Goal: Register for event/course

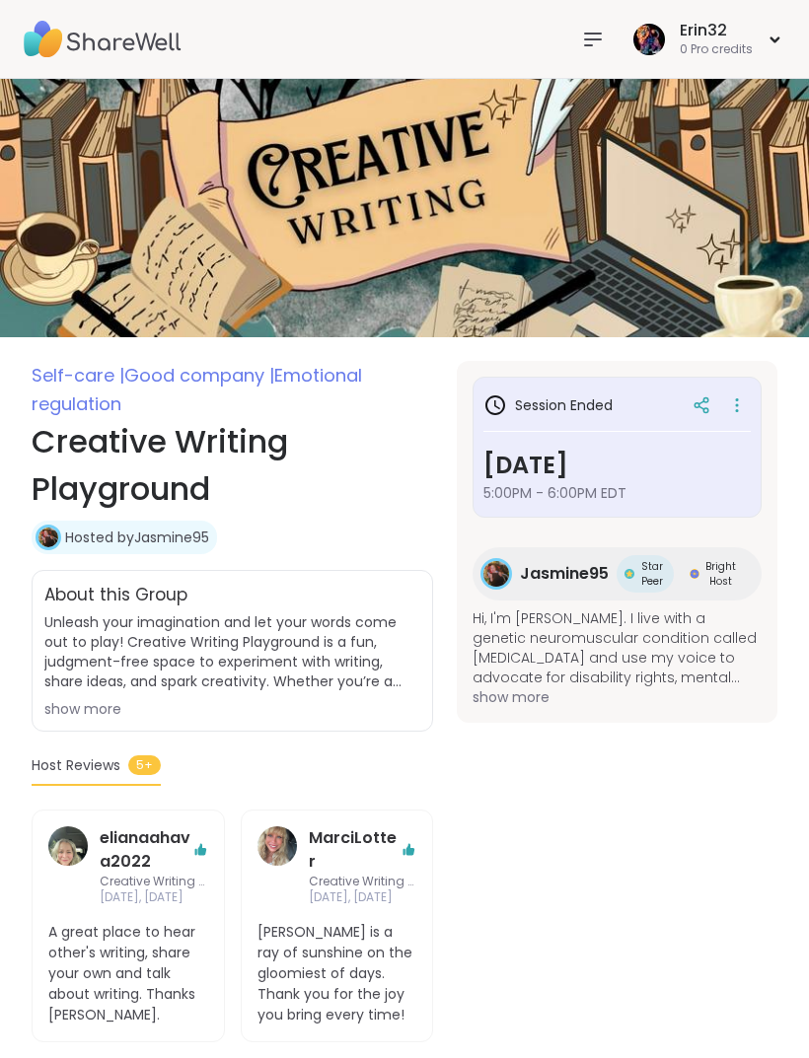
click at [585, 56] on nav at bounding box center [592, 39] width 39 height 39
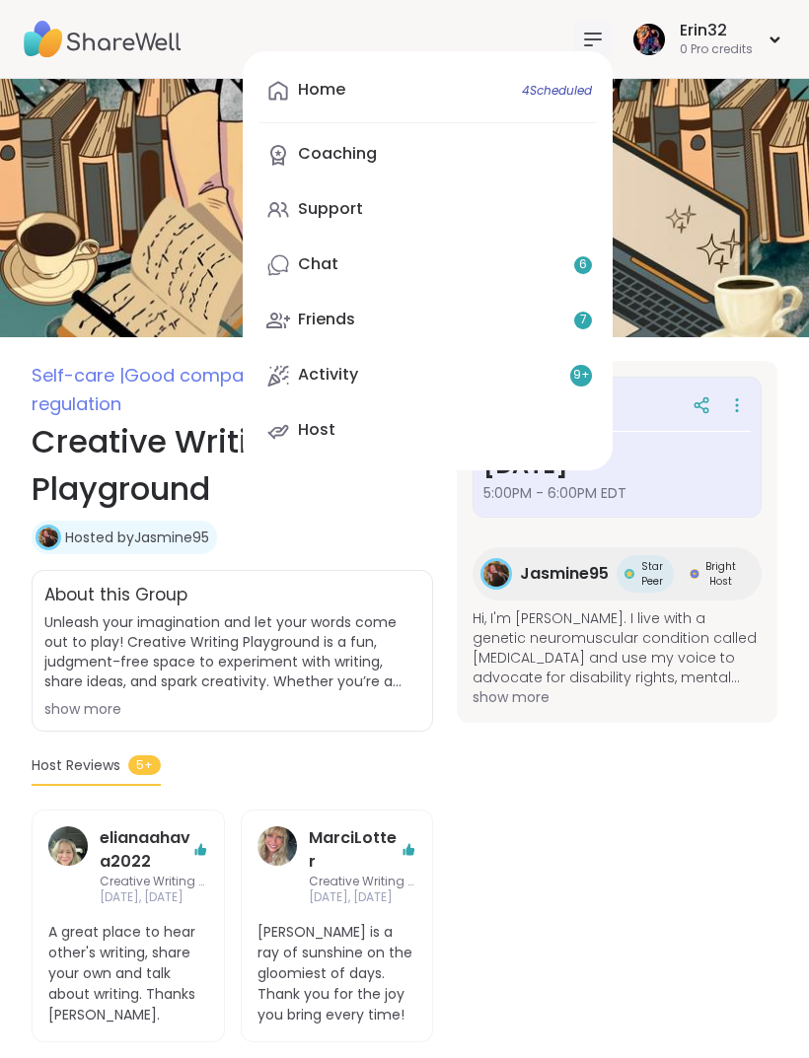
click at [567, 110] on link "Home 4 Scheduled" at bounding box center [427, 90] width 338 height 47
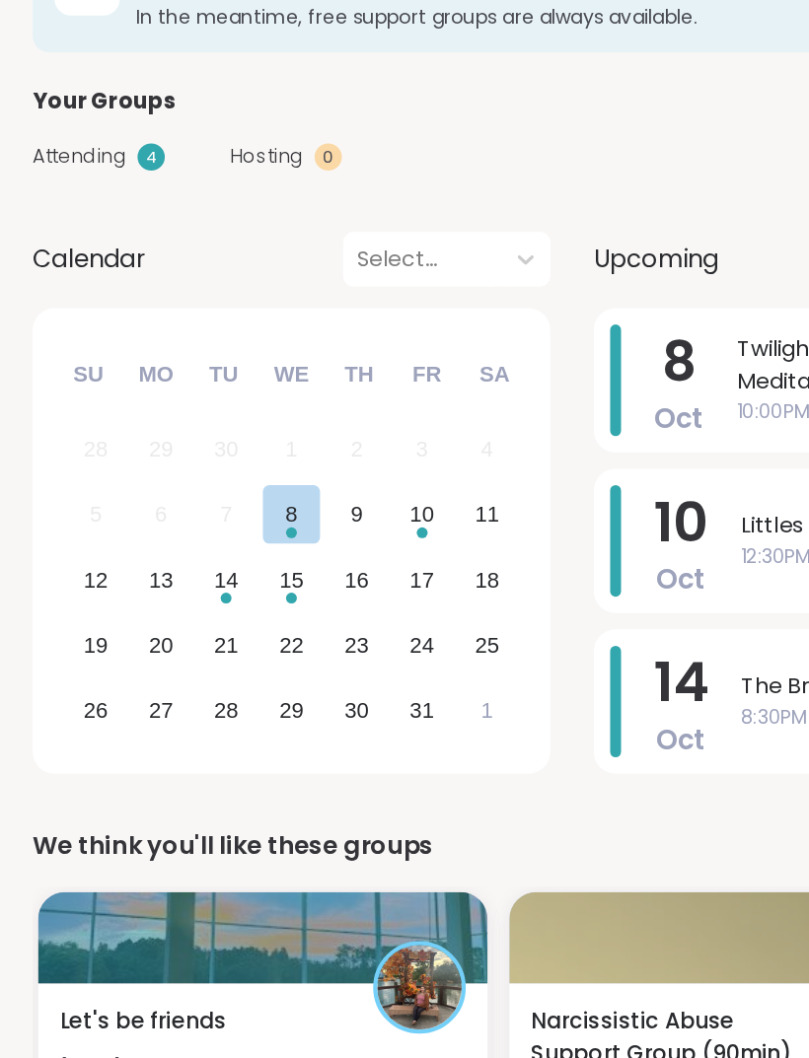
click at [229, 528] on div "15" at bounding box center [211, 549] width 42 height 42
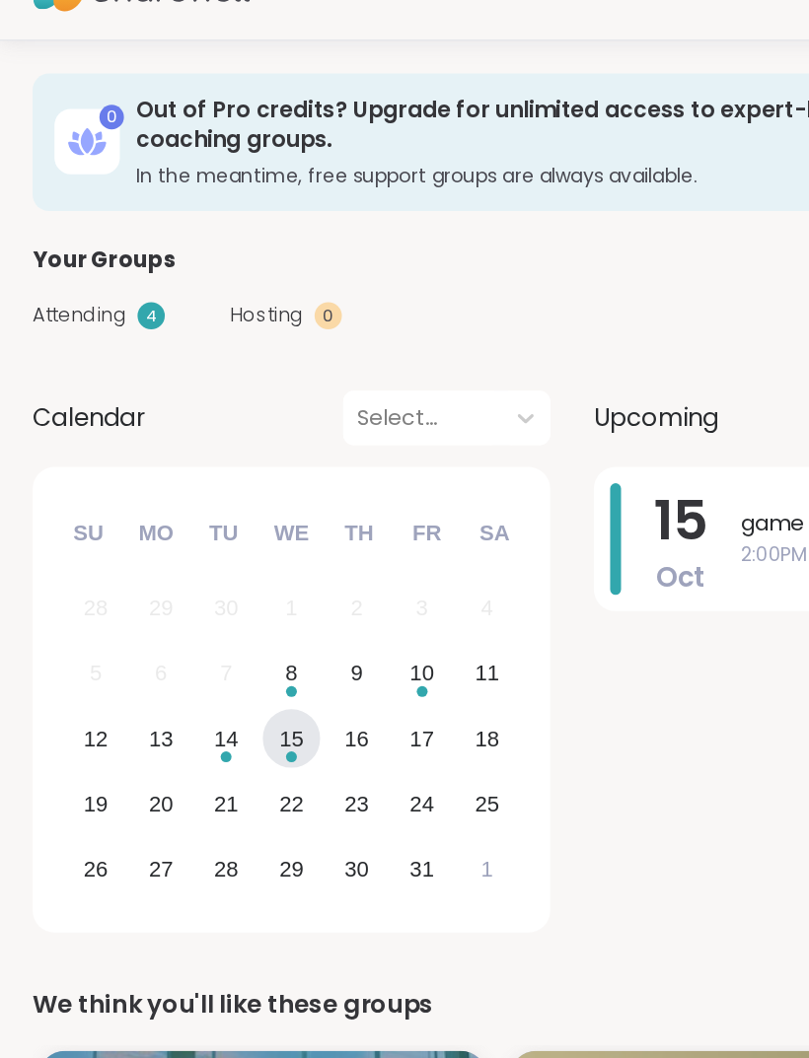
click at [177, 531] on div "14" at bounding box center [164, 549] width 42 height 42
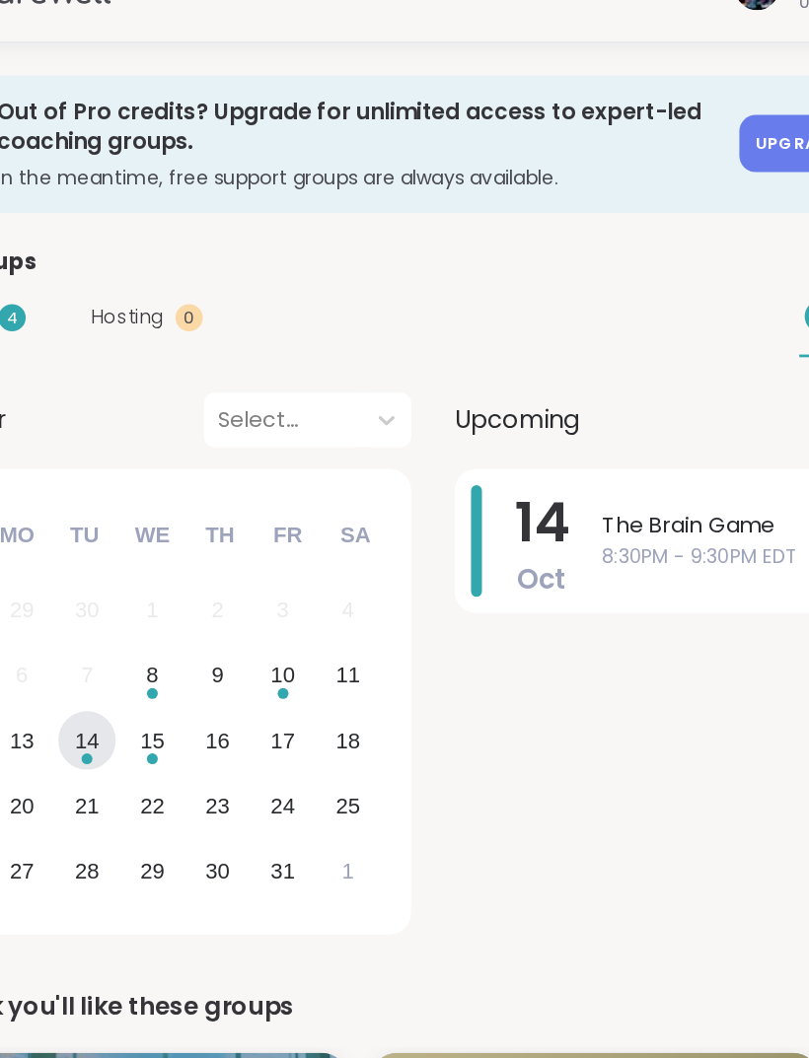
click at [190, 493] on div "8" at bounding box center [211, 501] width 42 height 42
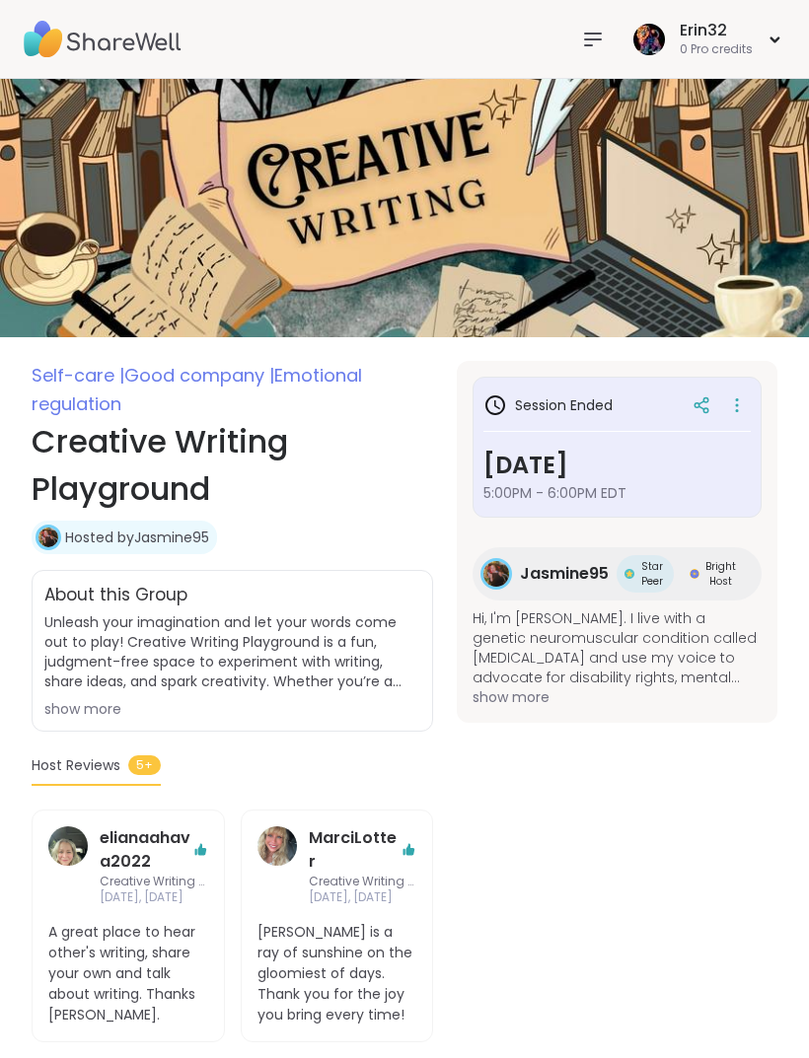
click at [783, 37] on div "Erin32 0 Pro credits" at bounding box center [706, 39] width 157 height 46
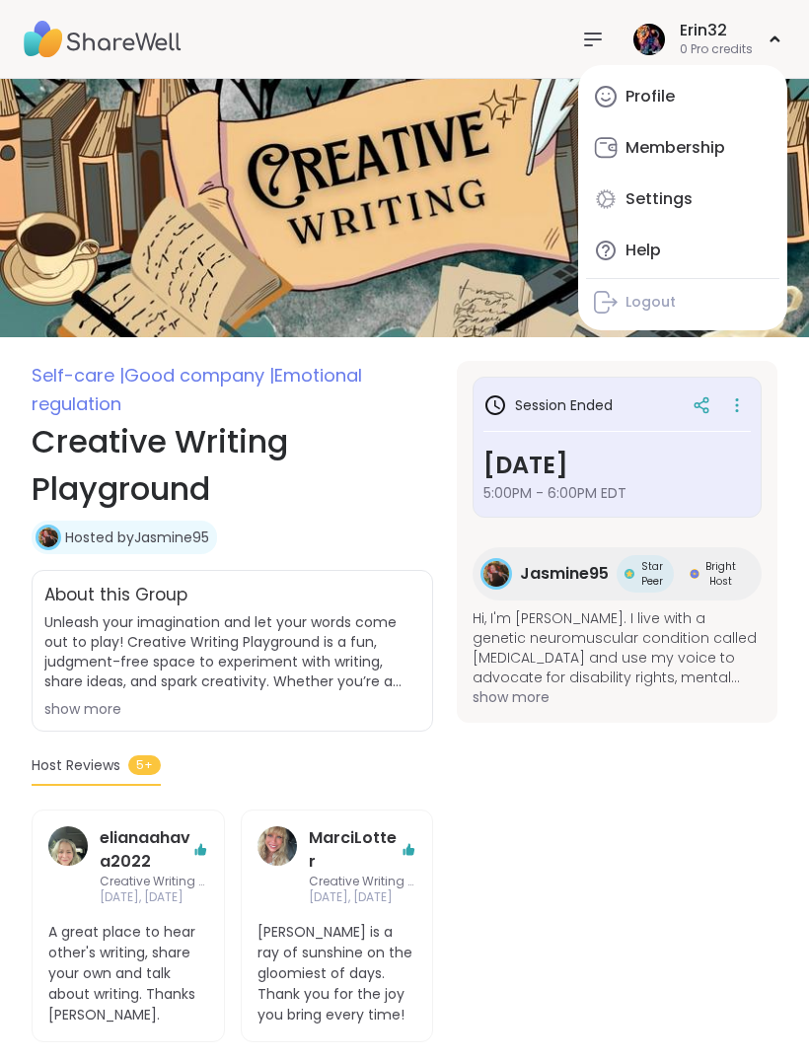
click at [471, 81] on img at bounding box center [404, 208] width 809 height 258
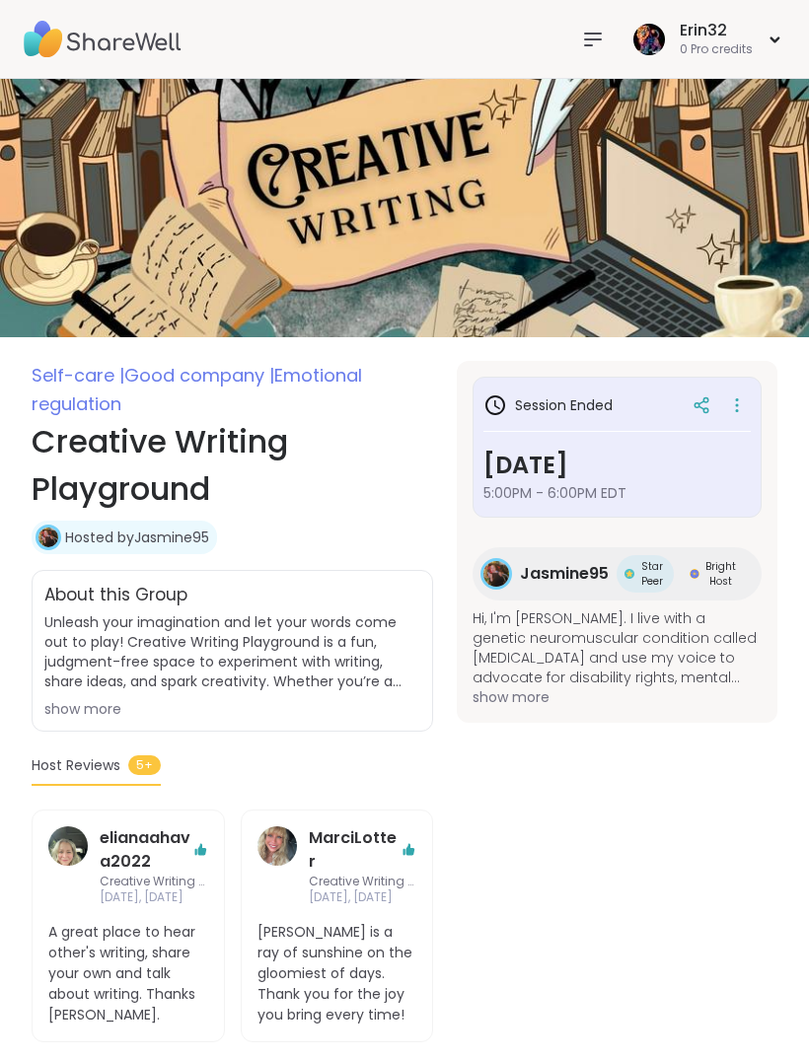
click at [658, 27] on img at bounding box center [649, 40] width 32 height 32
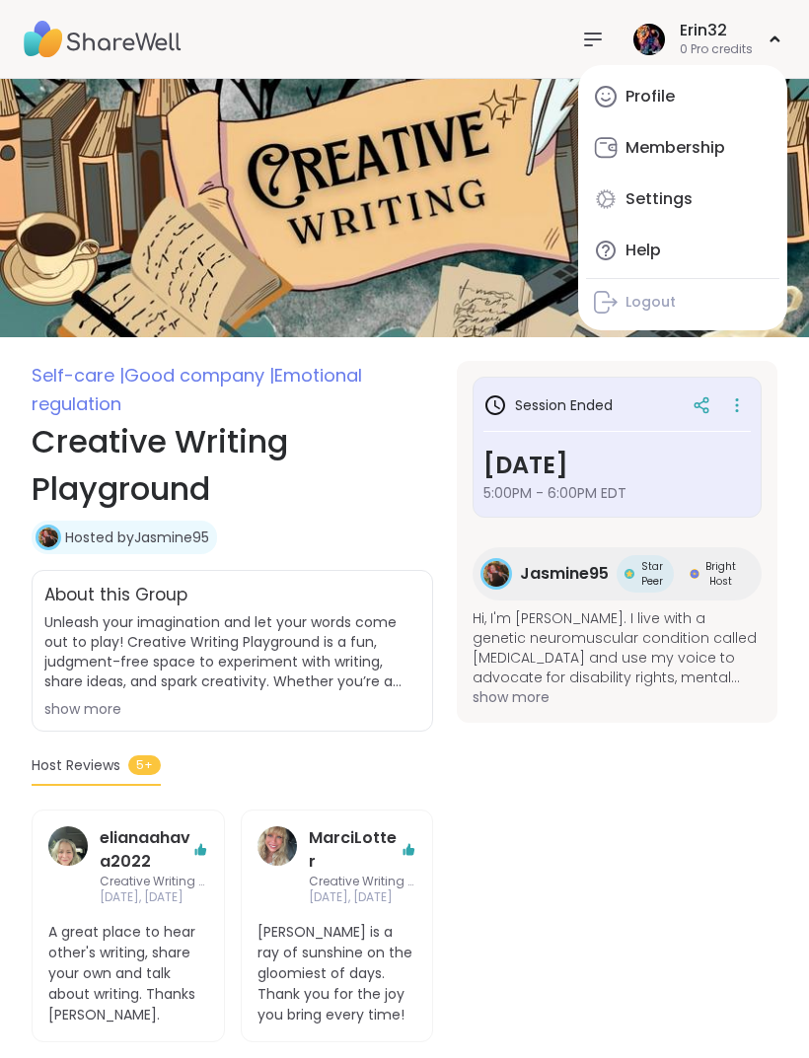
click at [594, 36] on icon at bounding box center [593, 40] width 24 height 24
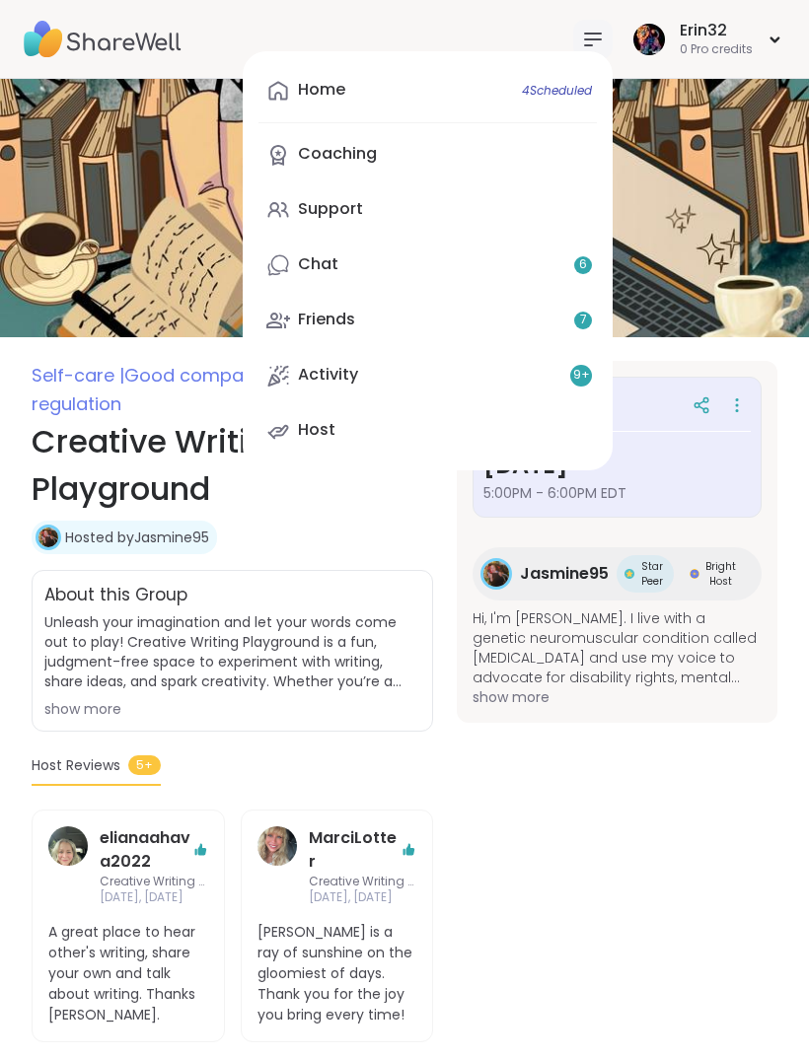
click at [576, 102] on link "Home 4 Scheduled" at bounding box center [427, 90] width 338 height 47
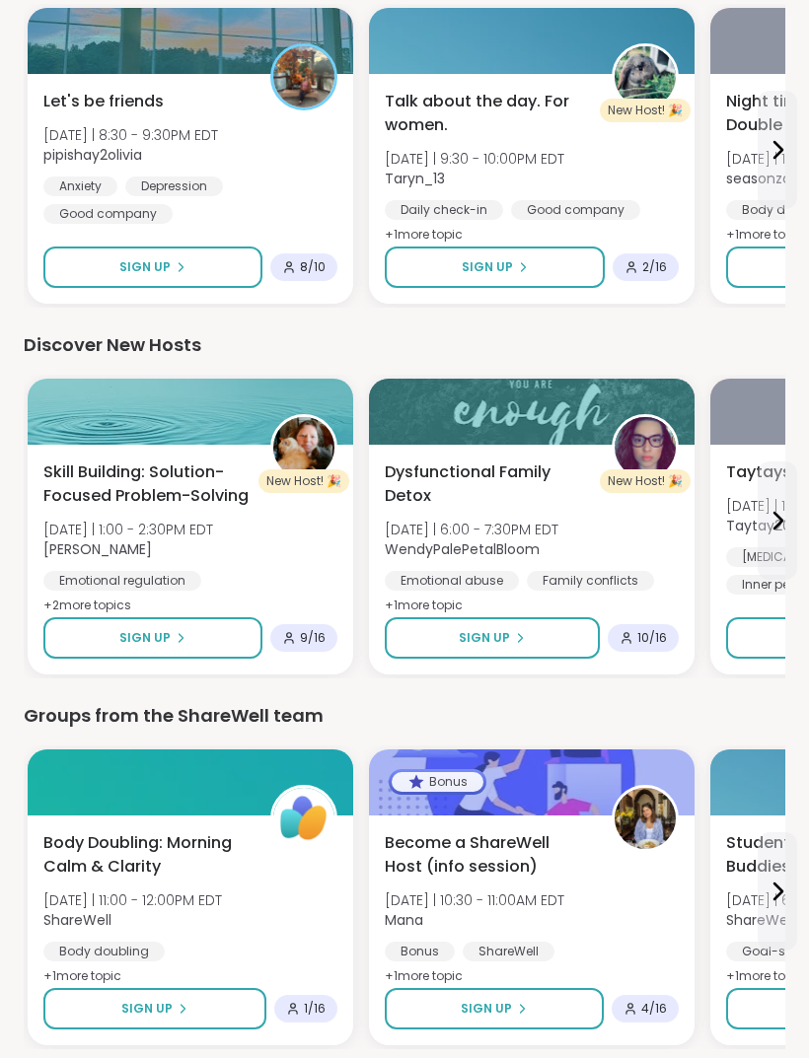
scroll to position [2285, 0]
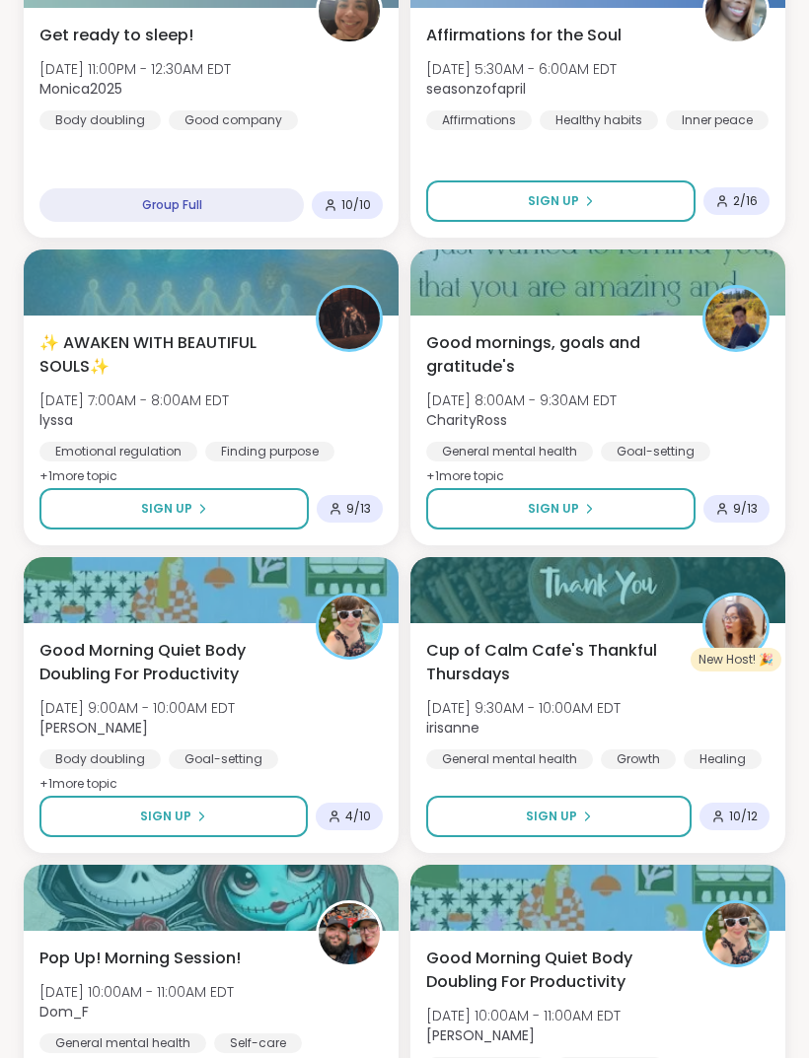
scroll to position [3161, 0]
click at [618, 509] on button "Sign Up" at bounding box center [560, 508] width 269 height 41
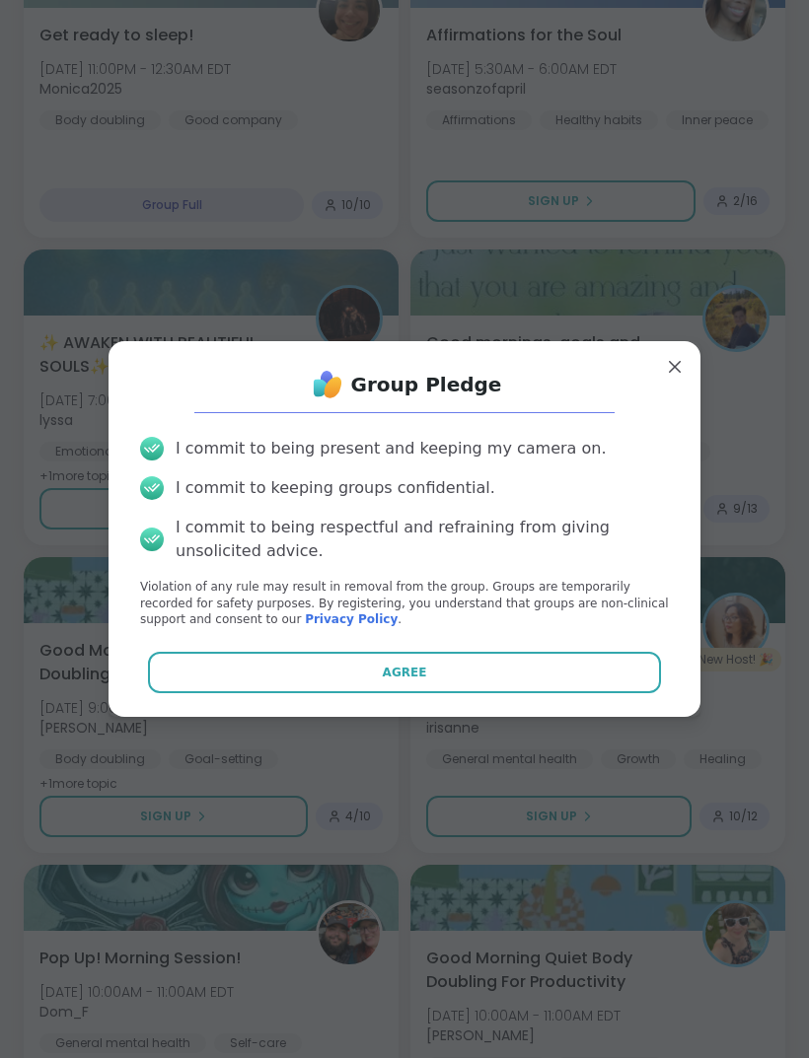
click at [569, 693] on button "Agree" at bounding box center [405, 672] width 514 height 41
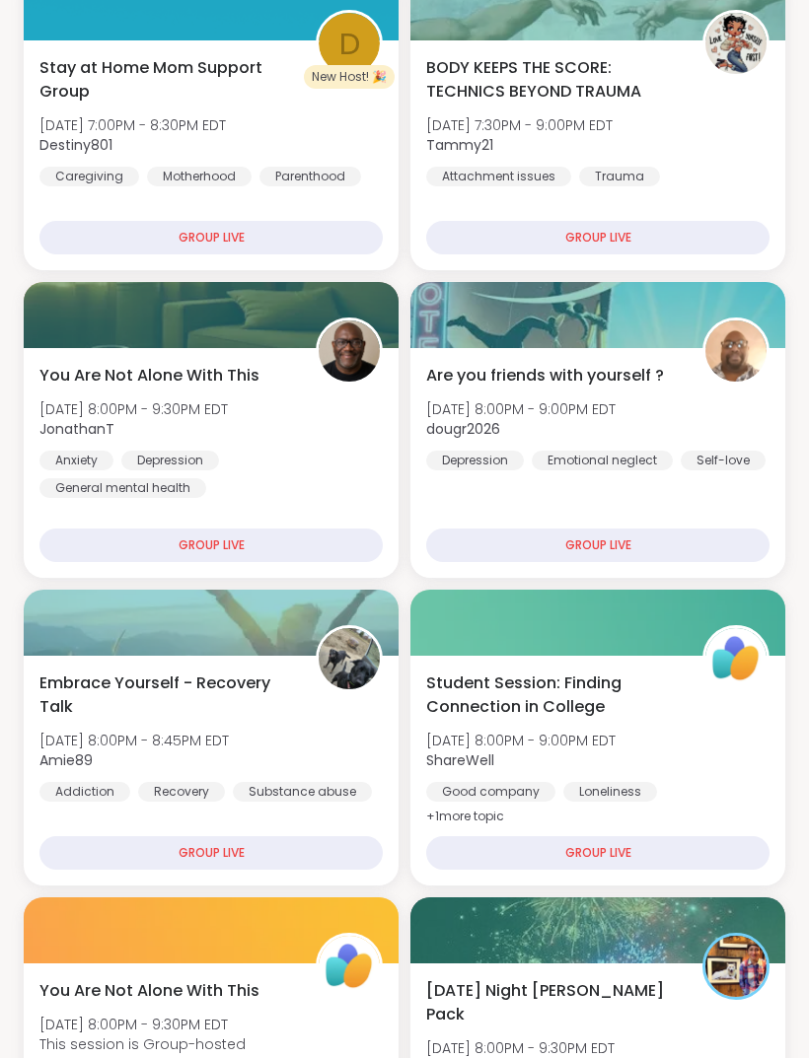
scroll to position [0, 0]
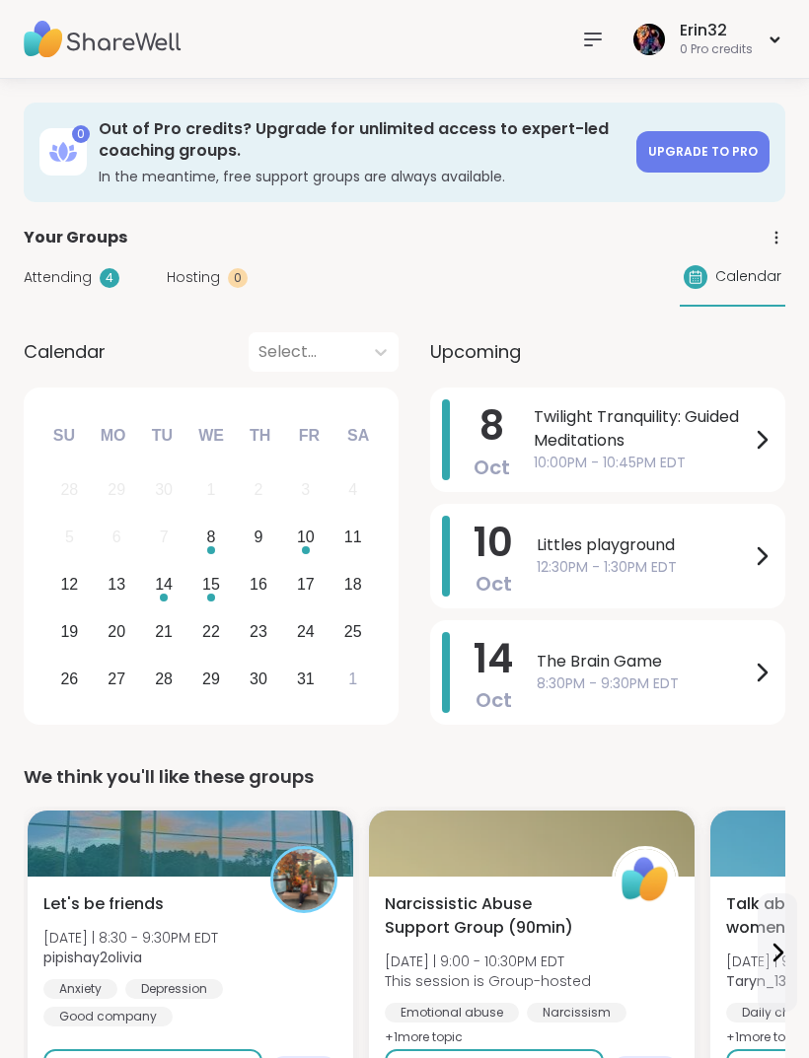
click at [708, 560] on span "12:30PM - 1:30PM EDT" at bounding box center [643, 567] width 213 height 21
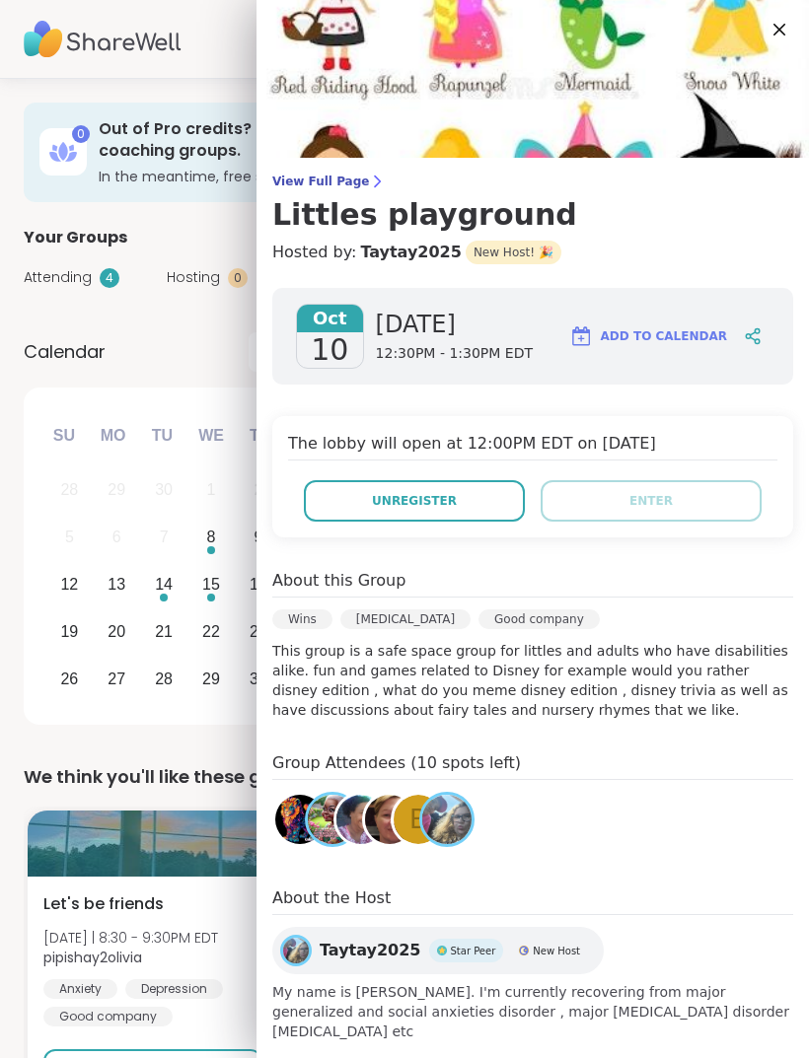
click at [461, 510] on button "Unregister" at bounding box center [414, 500] width 221 height 41
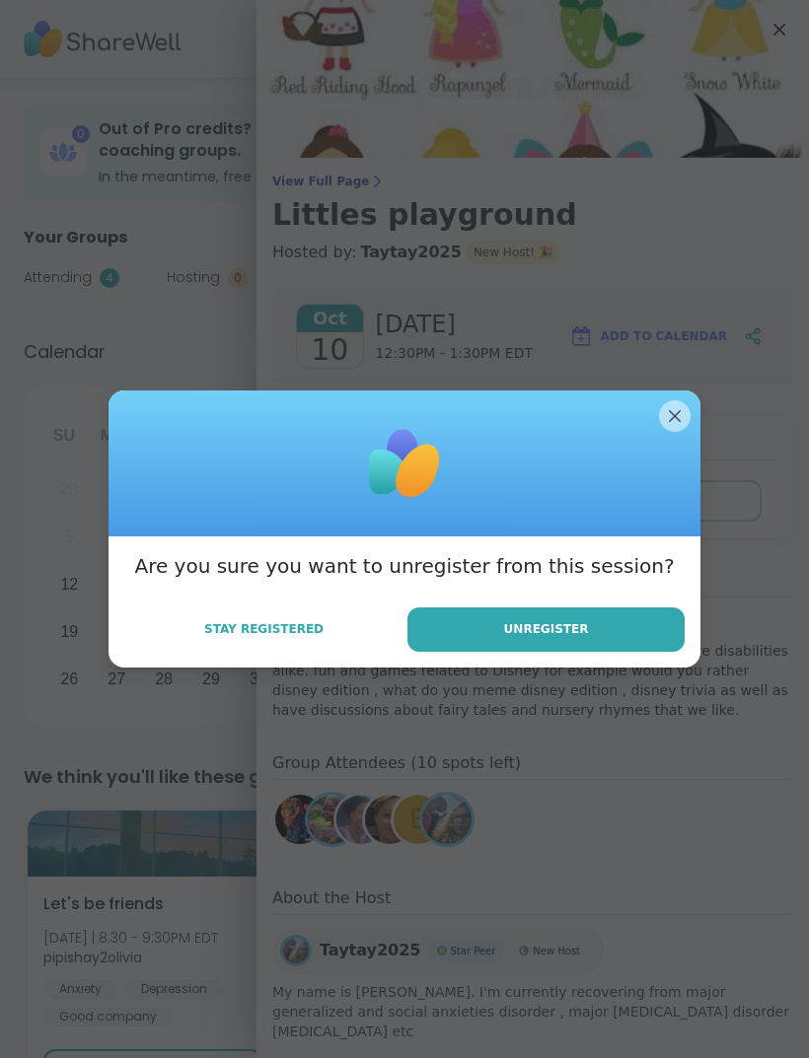
click at [560, 621] on span "Unregister" at bounding box center [546, 629] width 85 height 18
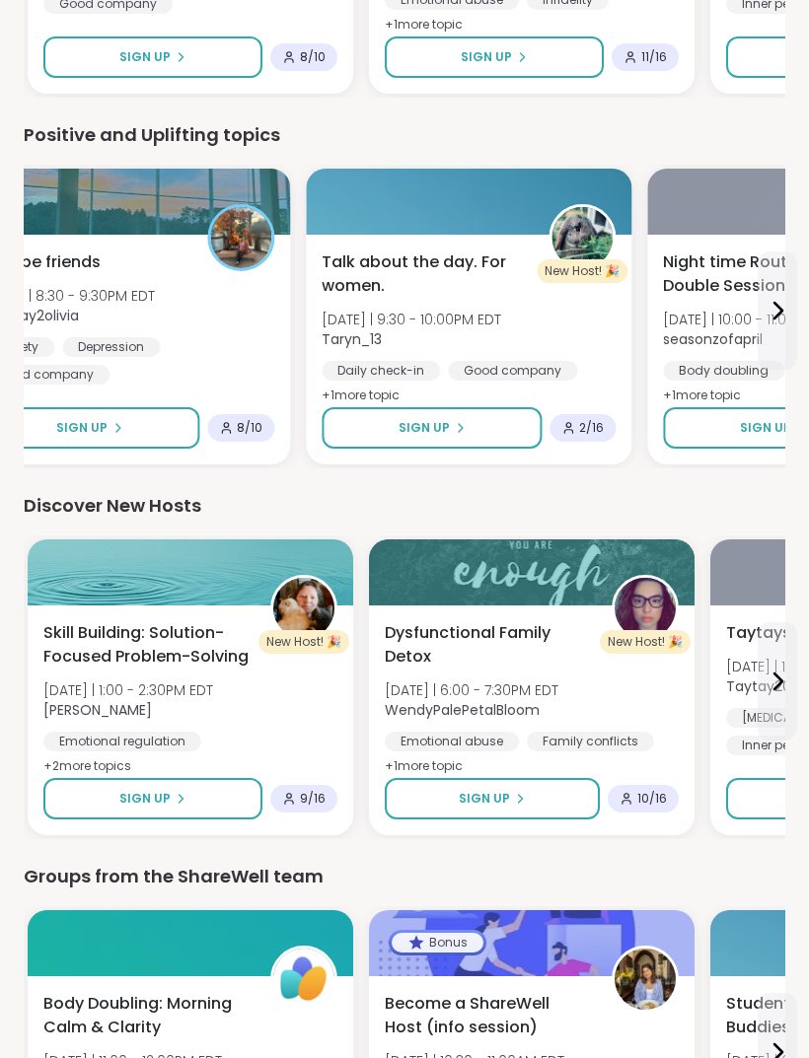
scroll to position [2298, 0]
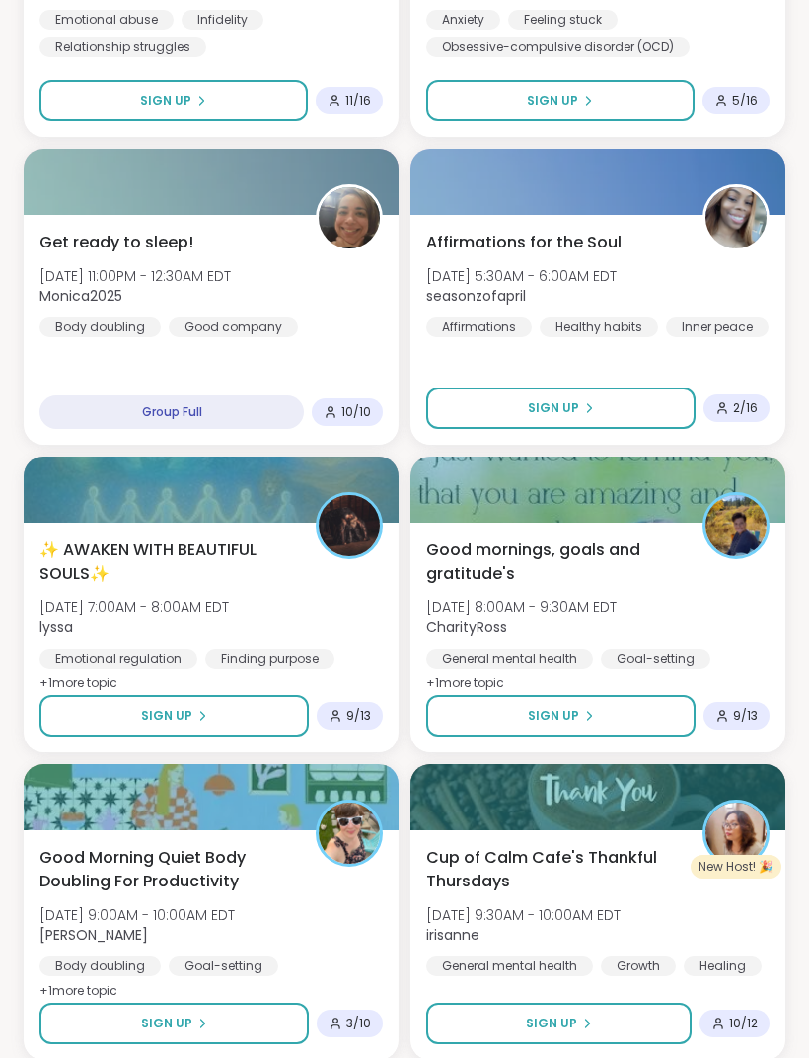
scroll to position [2649, 0]
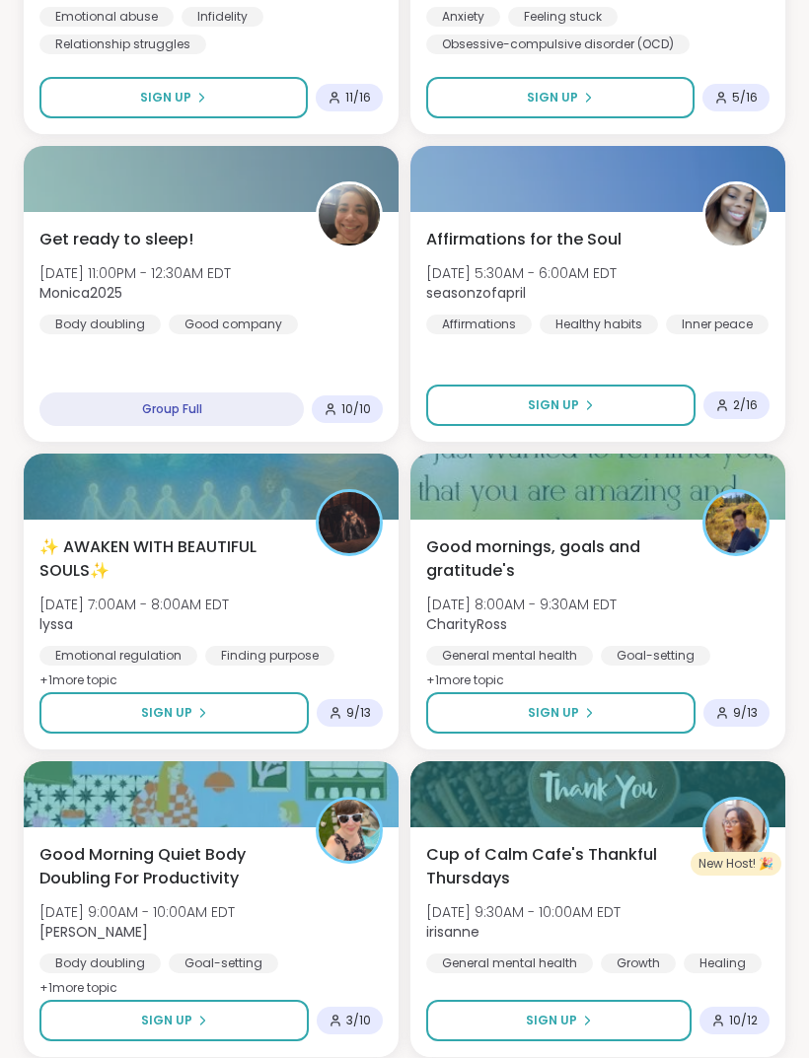
click at [643, 712] on button "Sign Up" at bounding box center [560, 712] width 269 height 41
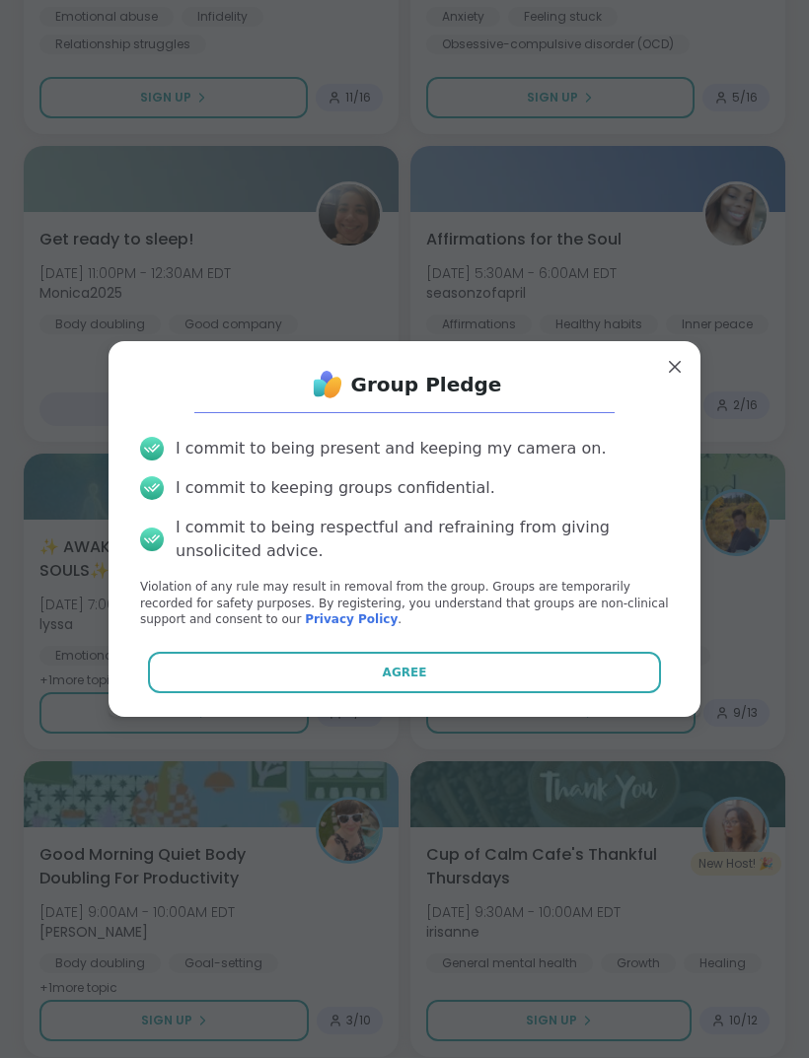
click at [611, 693] on button "Agree" at bounding box center [405, 672] width 514 height 41
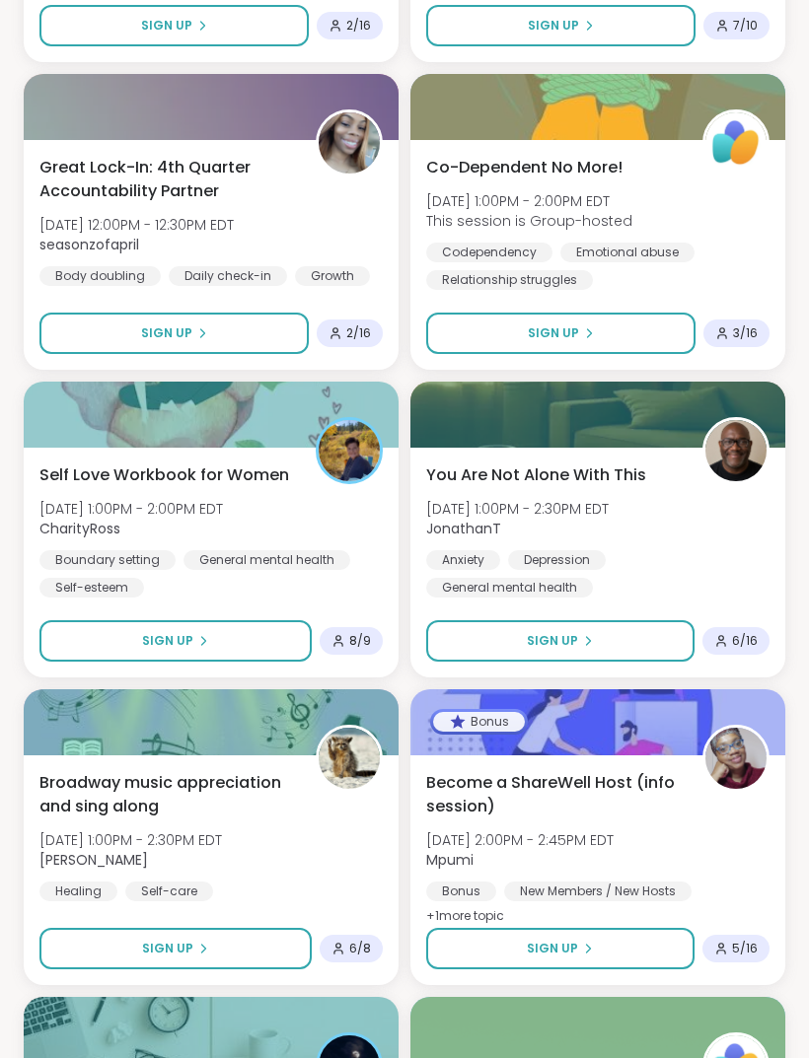
scroll to position [4567, 0]
click at [290, 650] on button "Sign Up" at bounding box center [175, 640] width 272 height 41
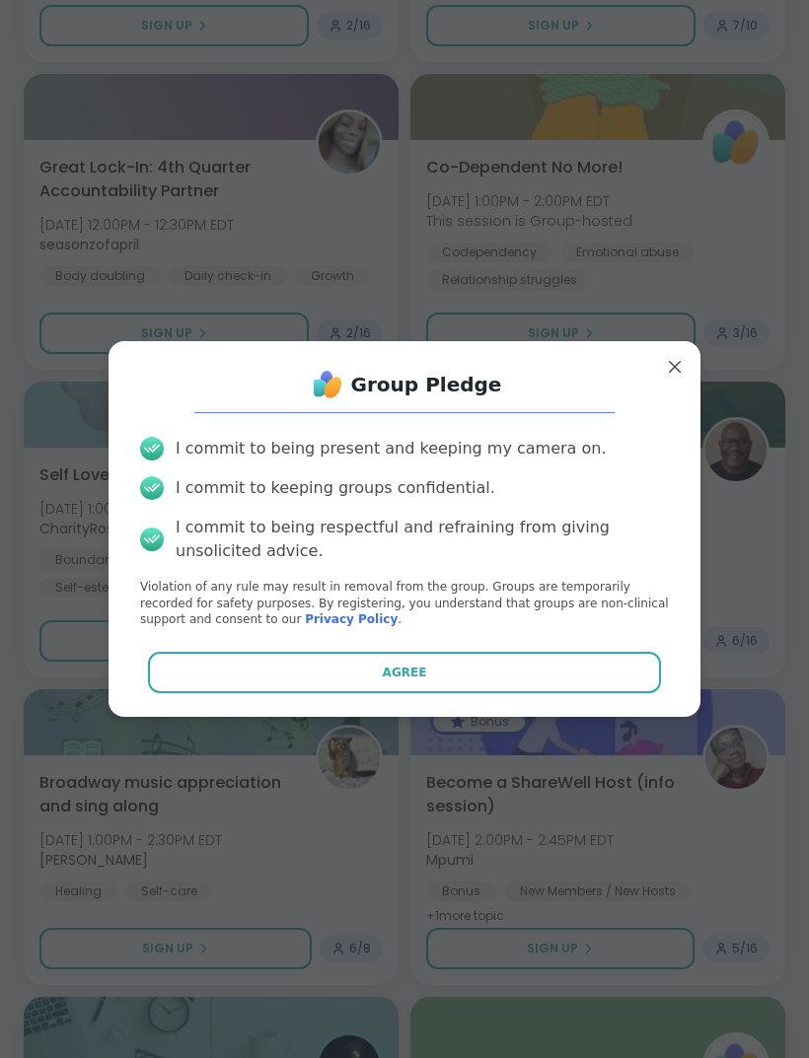
click at [469, 693] on button "Agree" at bounding box center [405, 672] width 514 height 41
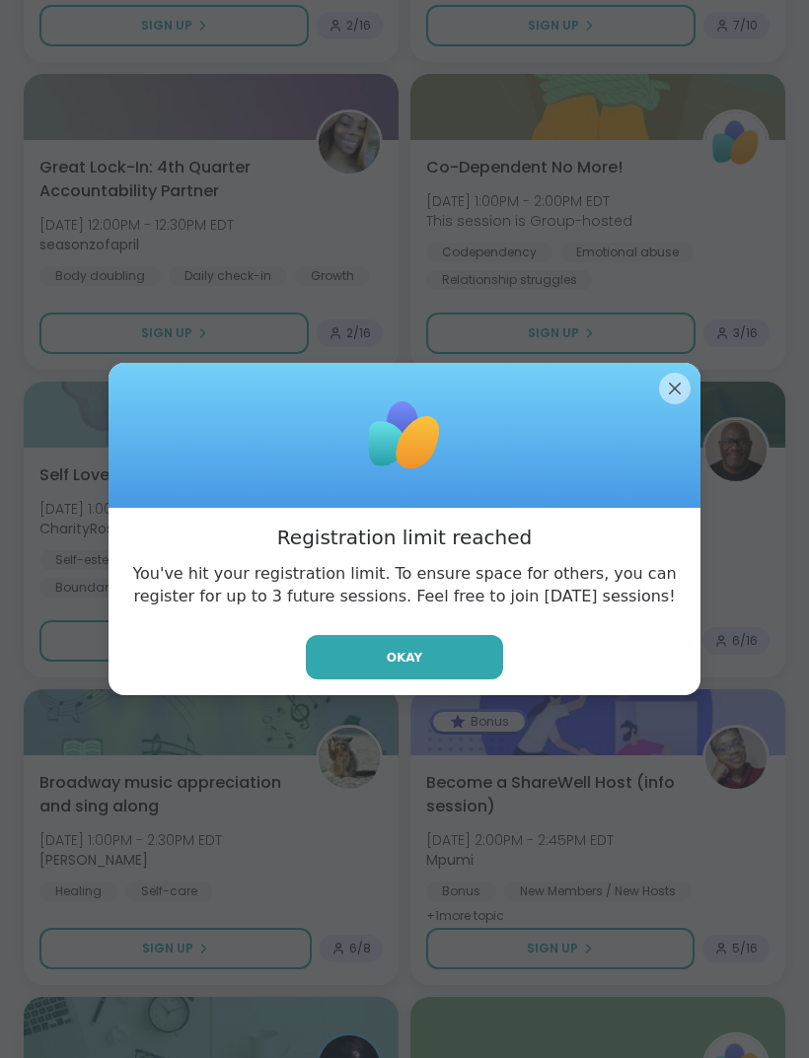
click at [667, 440] on div at bounding box center [405, 436] width 592 height 146
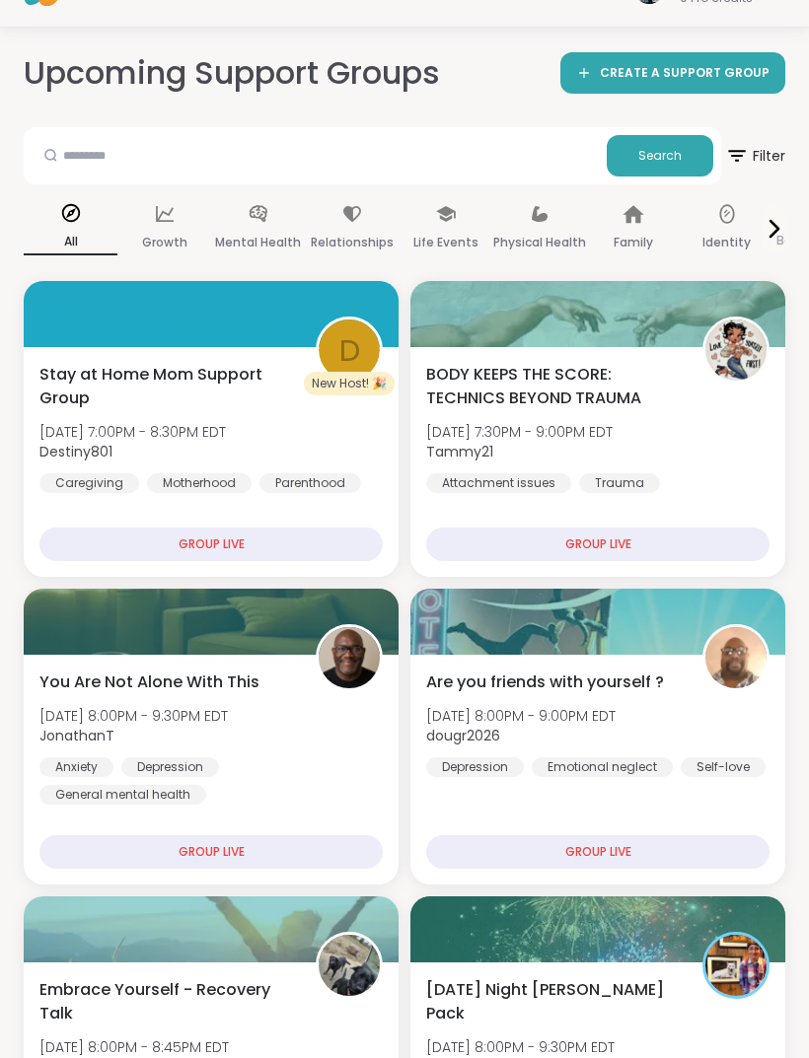
scroll to position [0, 0]
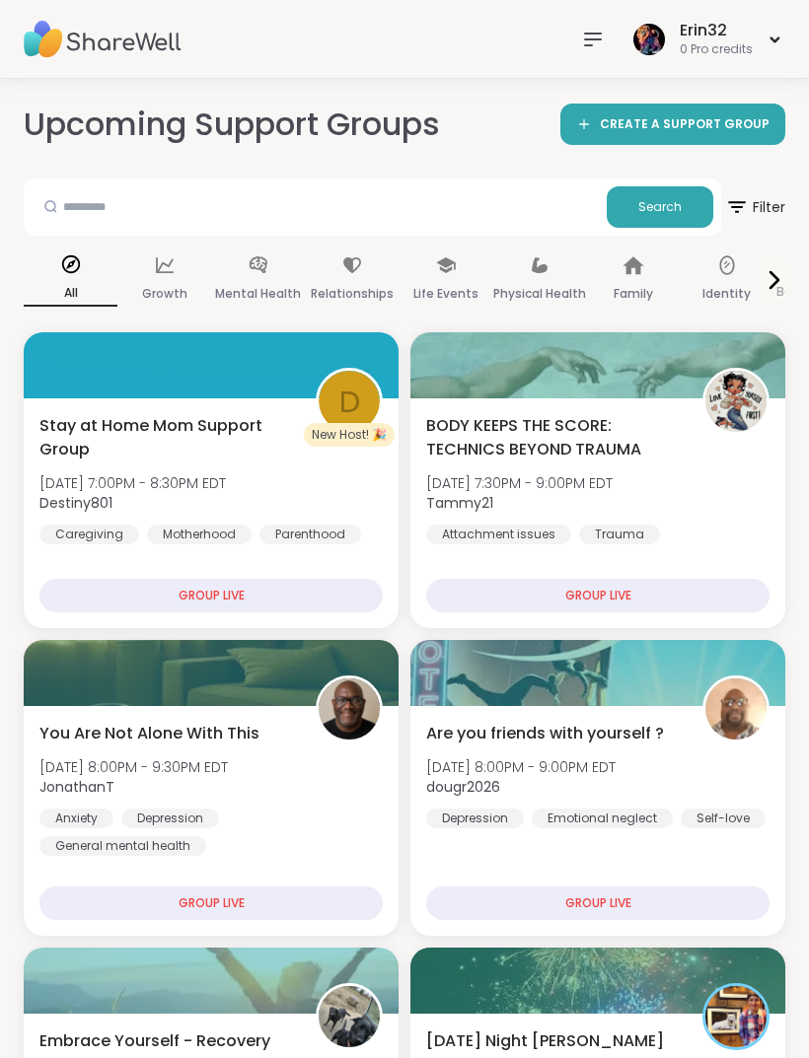
click at [52, 267] on div "All" at bounding box center [71, 280] width 94 height 73
click at [63, 276] on div "All" at bounding box center [71, 280] width 94 height 73
click at [88, 124] on h2 "Upcoming Support Groups" at bounding box center [232, 125] width 416 height 44
click at [60, 36] on img at bounding box center [103, 39] width 158 height 69
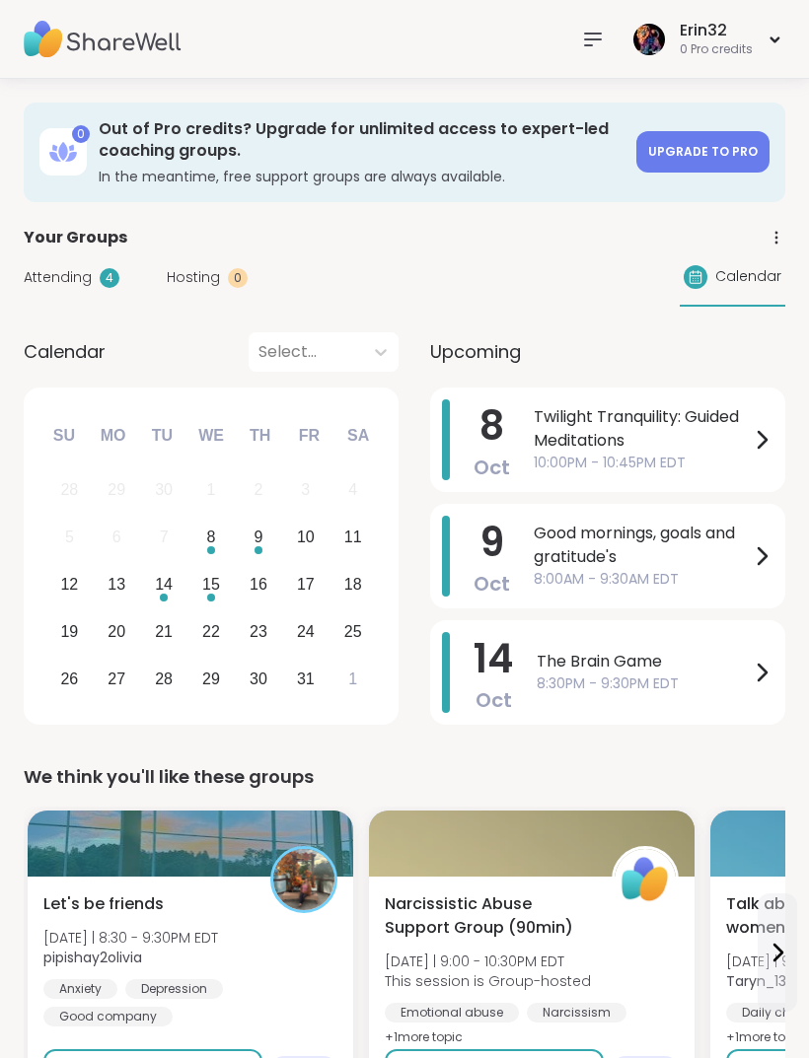
click at [628, 678] on span "8:30PM - 9:30PM EDT" at bounding box center [643, 684] width 213 height 21
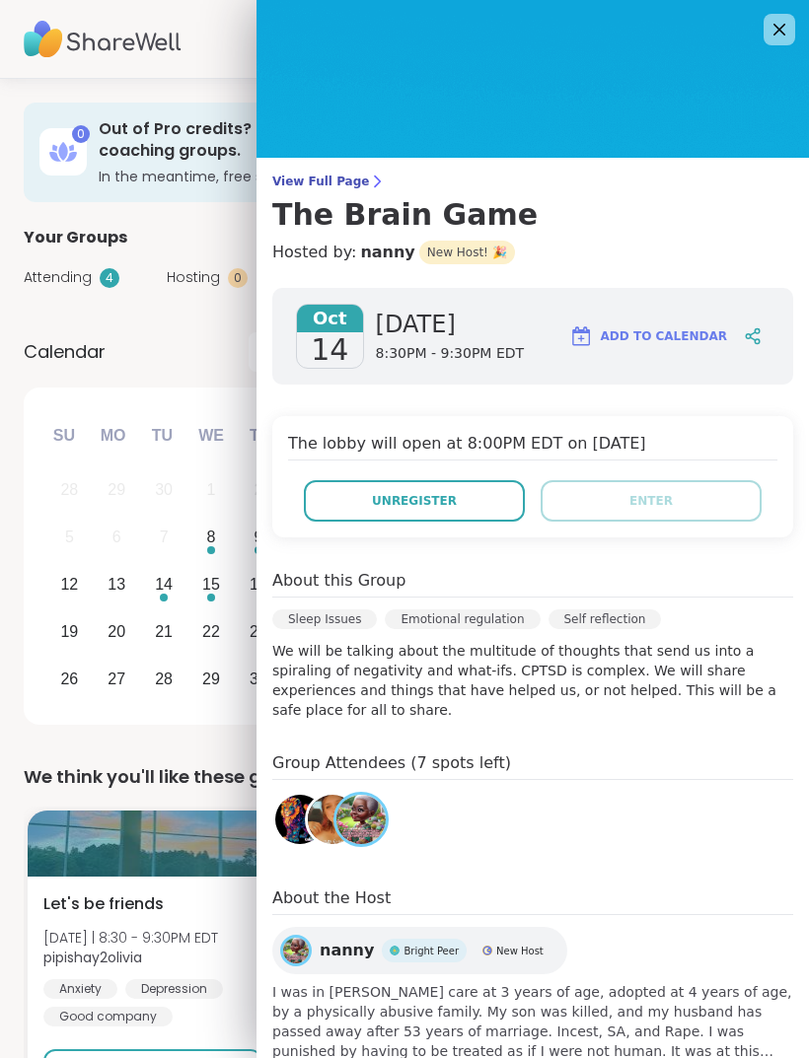
click at [493, 517] on button "Unregister" at bounding box center [414, 500] width 221 height 41
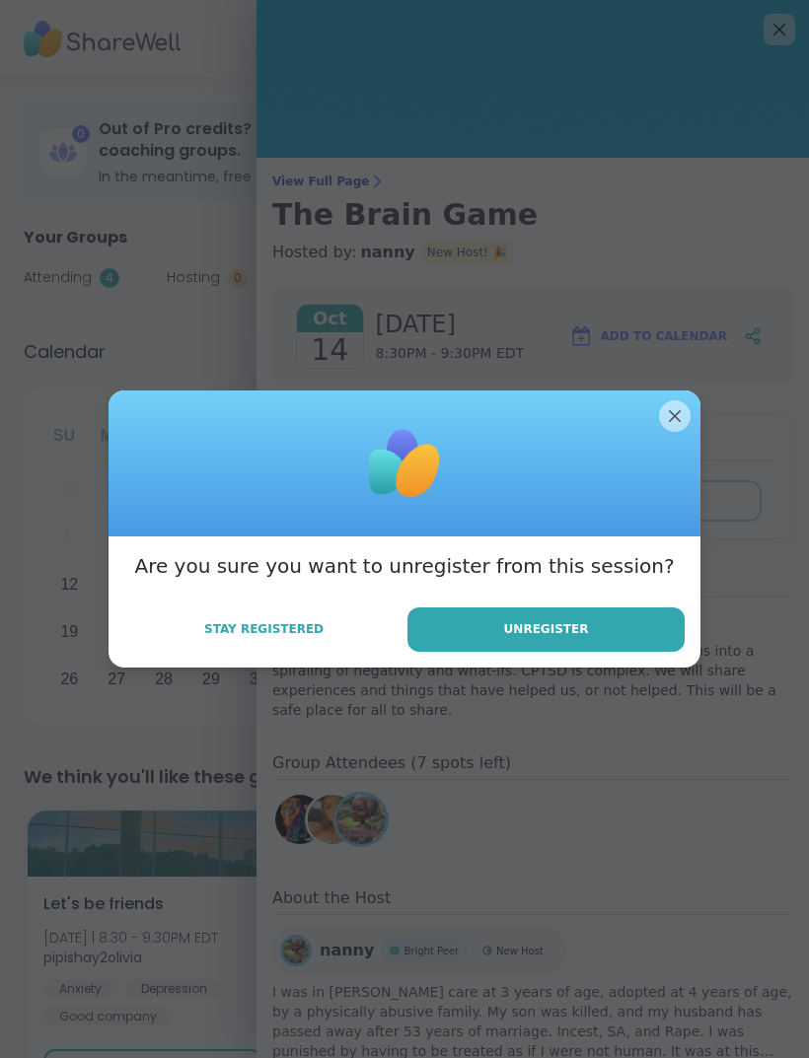
click at [640, 622] on button "Unregister" at bounding box center [545, 630] width 277 height 44
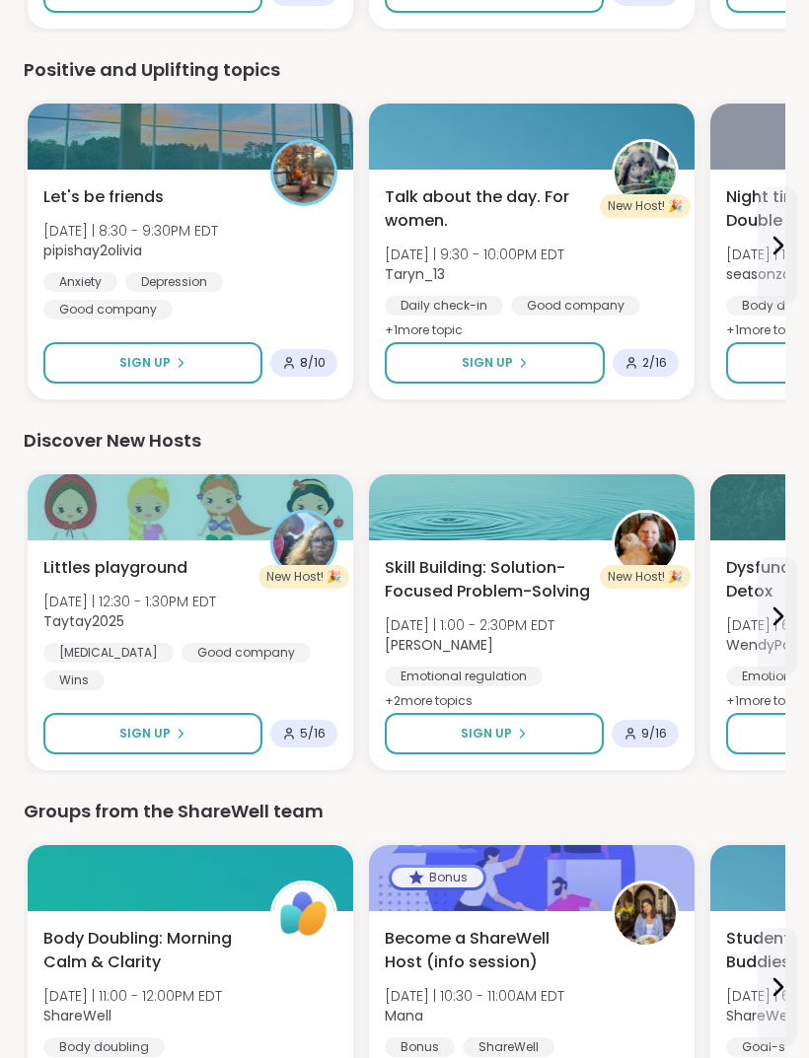
scroll to position [2298, 0]
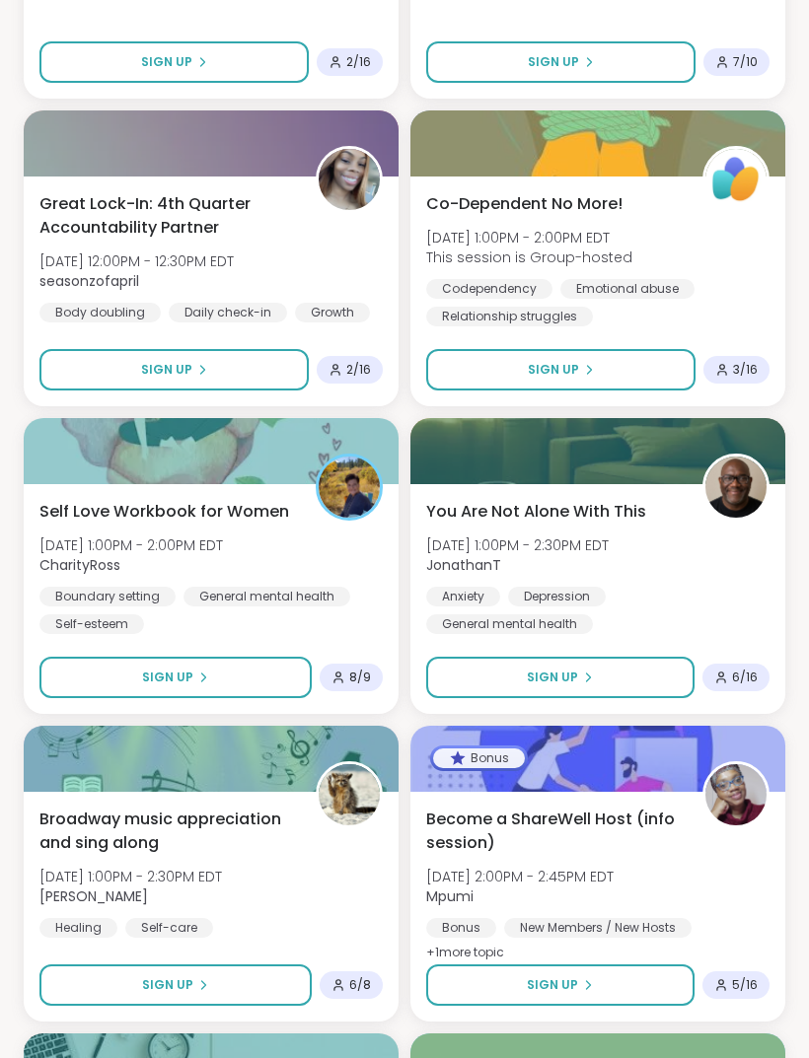
scroll to position [4530, 0]
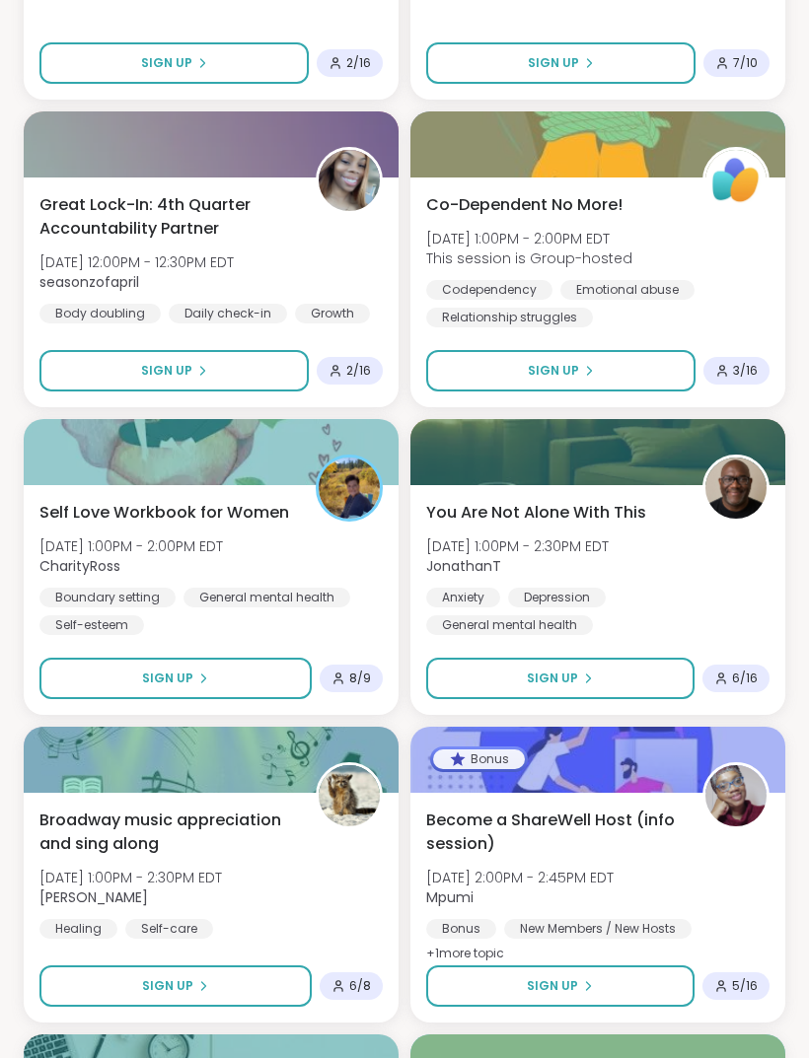
click at [146, 583] on div "Self Love Workbook for Women [DATE] 1:00PM - 2:00PM EDT CharityRoss Boundary se…" at bounding box center [210, 568] width 343 height 134
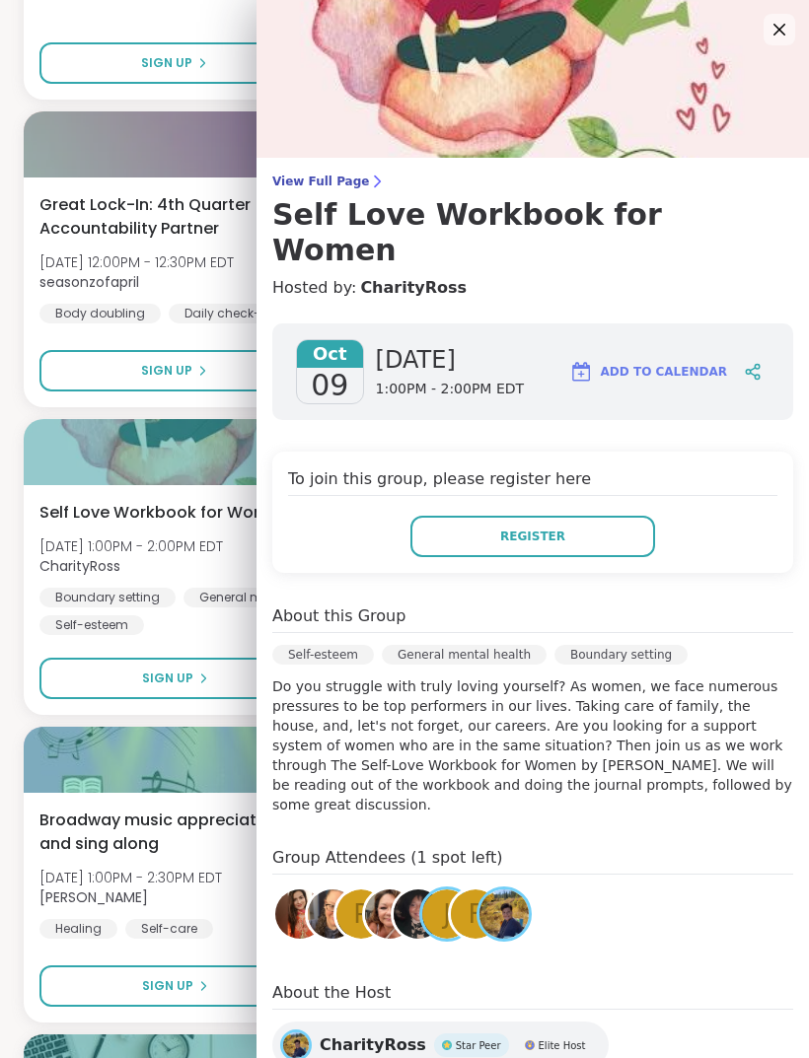
click at [585, 516] on button "Register" at bounding box center [532, 536] width 245 height 41
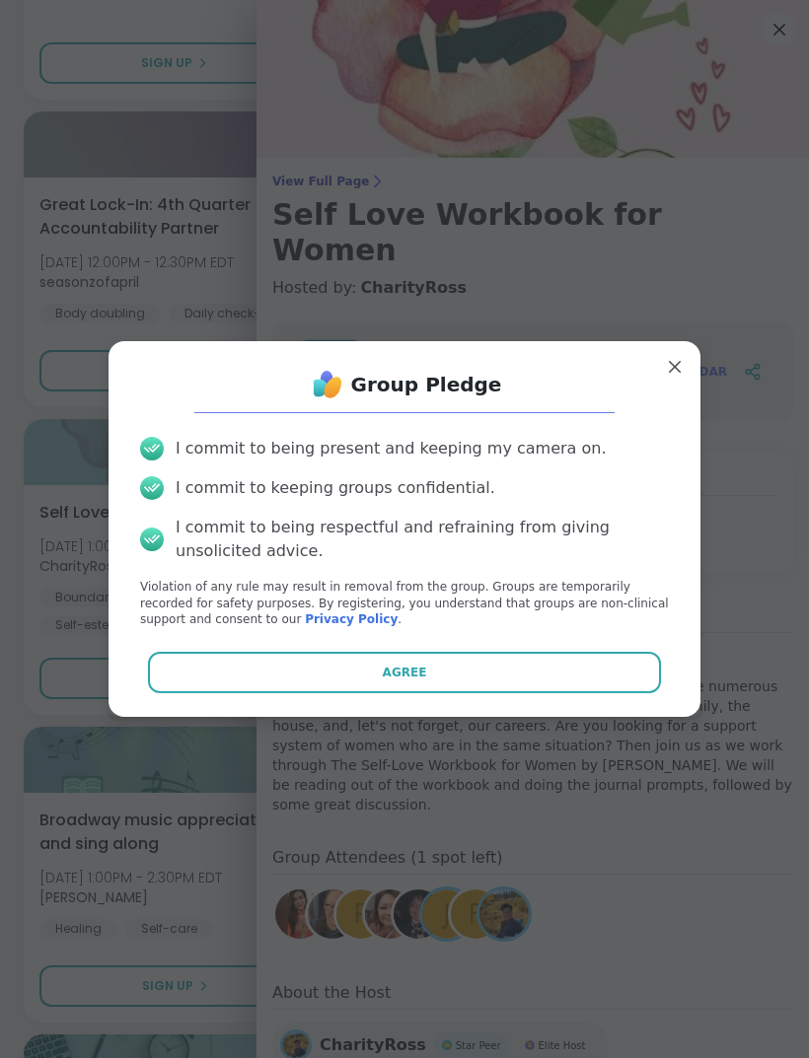
click at [527, 693] on button "Agree" at bounding box center [405, 672] width 514 height 41
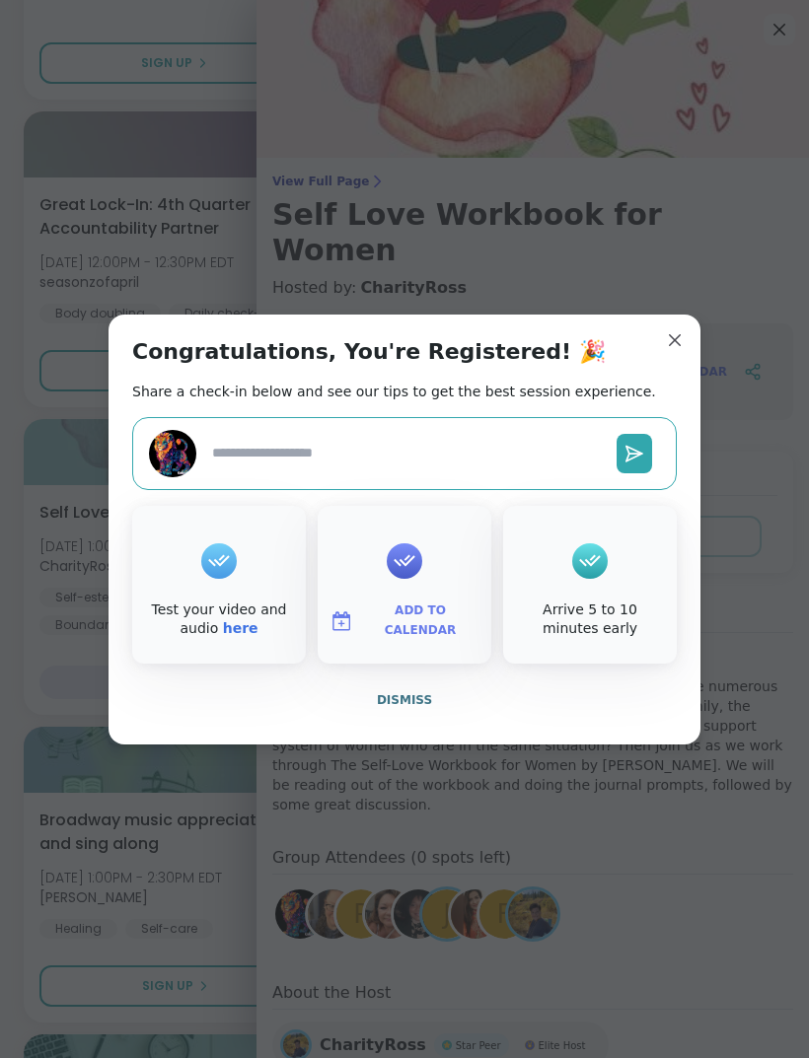
scroll to position [4527, 0]
type textarea "*"
click at [679, 400] on div "Congratulations, You're Registered! 🎉 Share a check-in below and see our tips t…" at bounding box center [405, 530] width 592 height 430
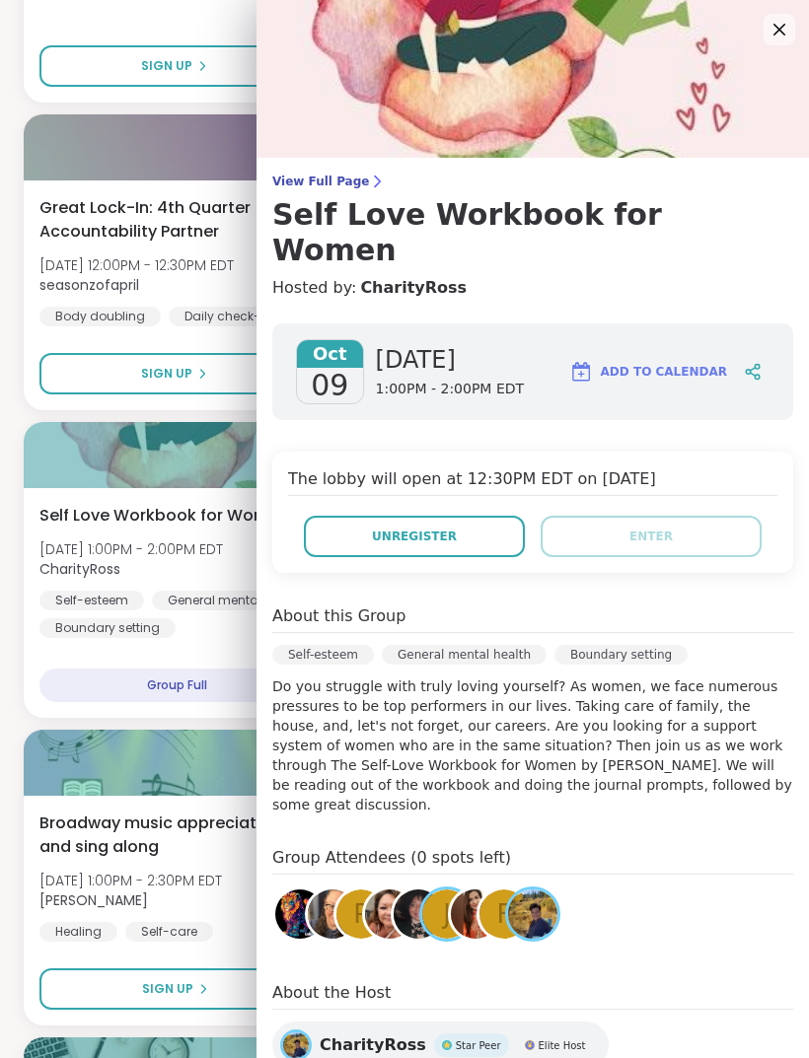
click at [223, 559] on span "CharityRoss" at bounding box center [130, 569] width 183 height 20
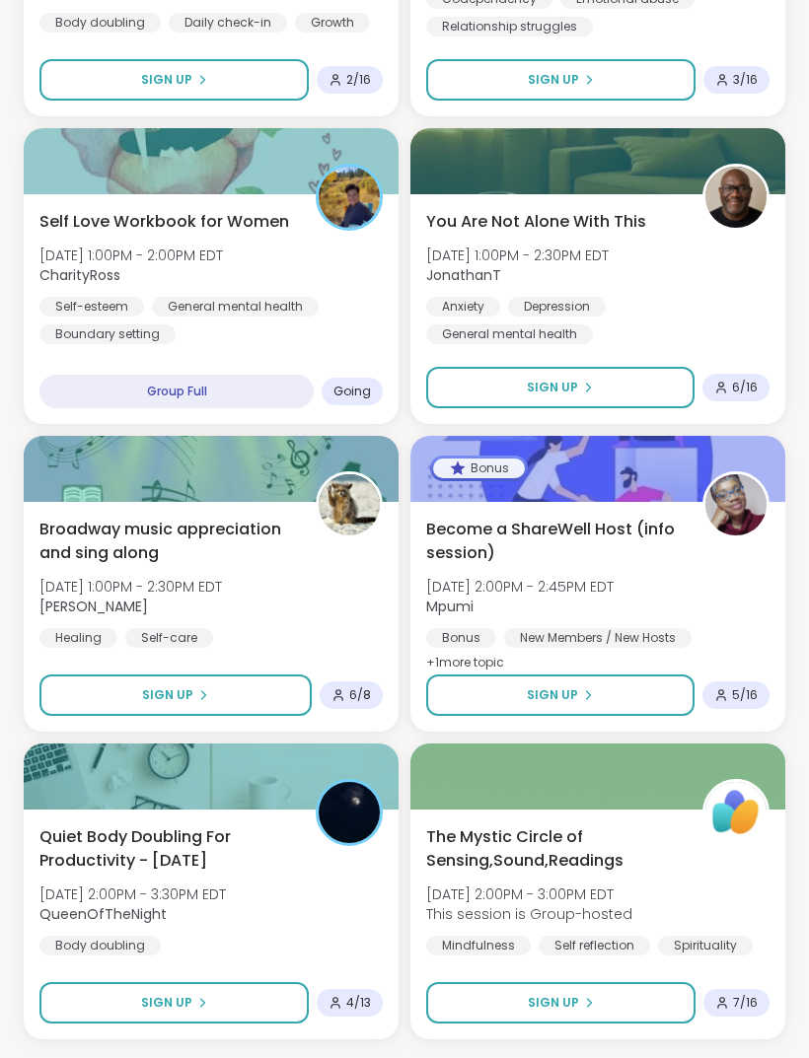
scroll to position [4831, 0]
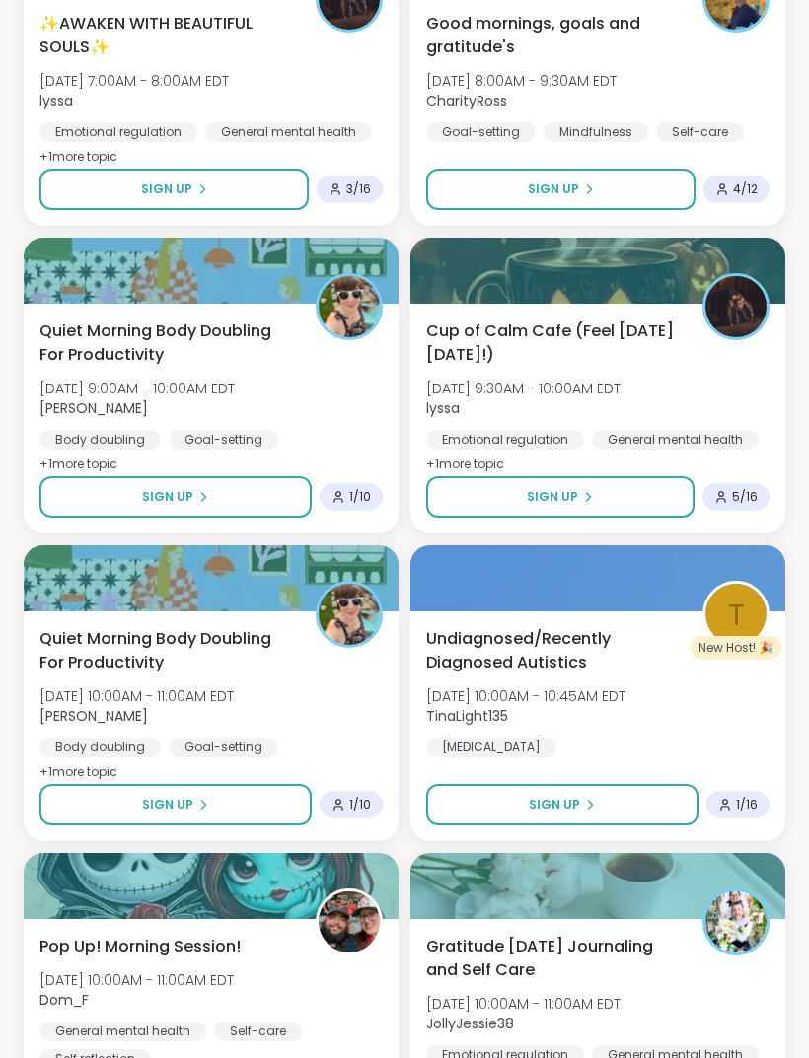
scroll to position [9020, 0]
click at [250, 801] on button "Sign Up" at bounding box center [175, 804] width 272 height 41
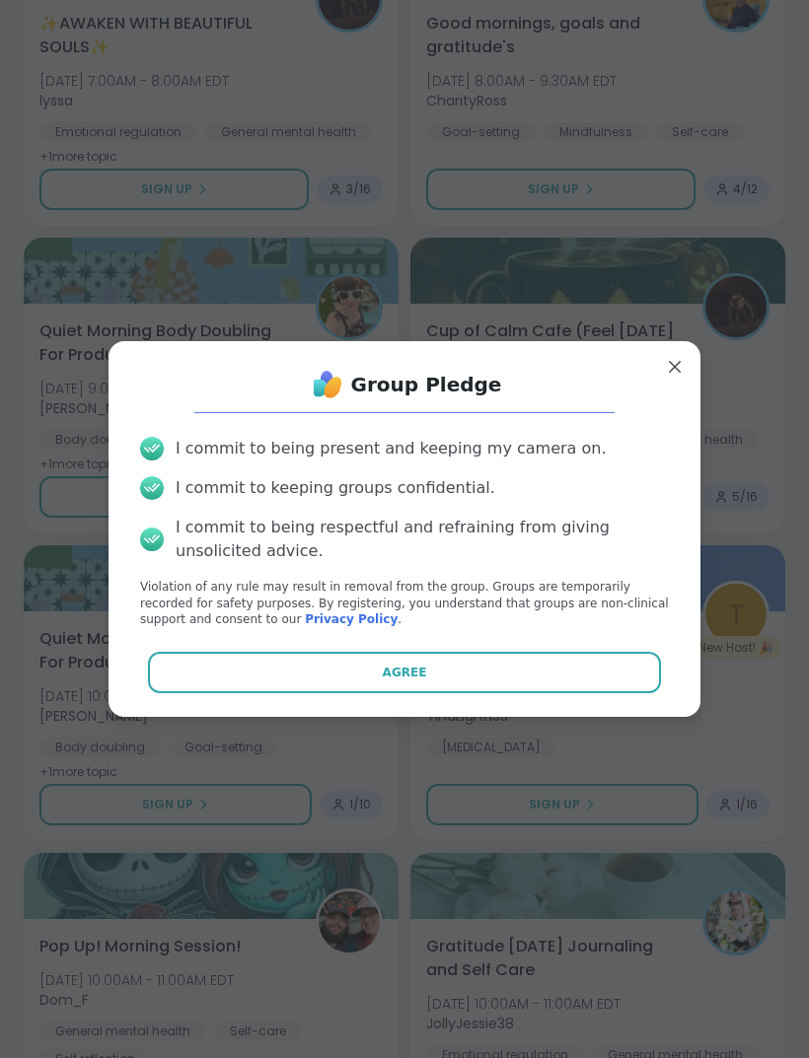
click at [436, 693] on button "Agree" at bounding box center [405, 672] width 514 height 41
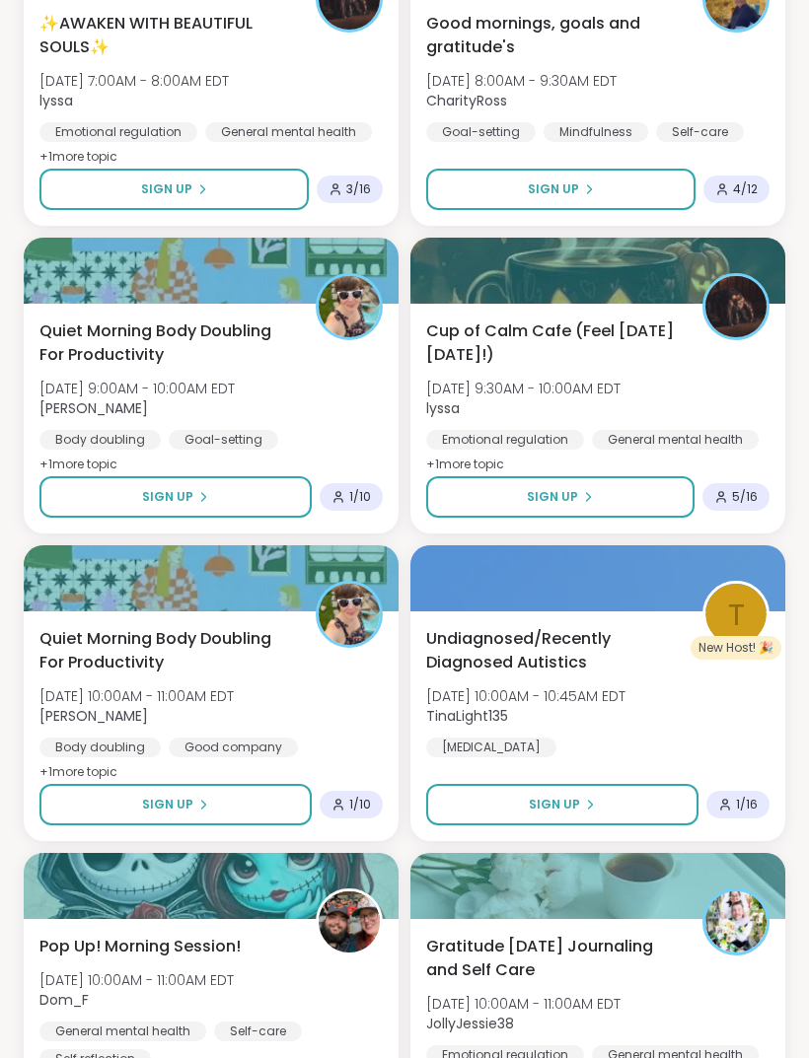
click at [721, 432] on div "General mental health" at bounding box center [675, 440] width 167 height 20
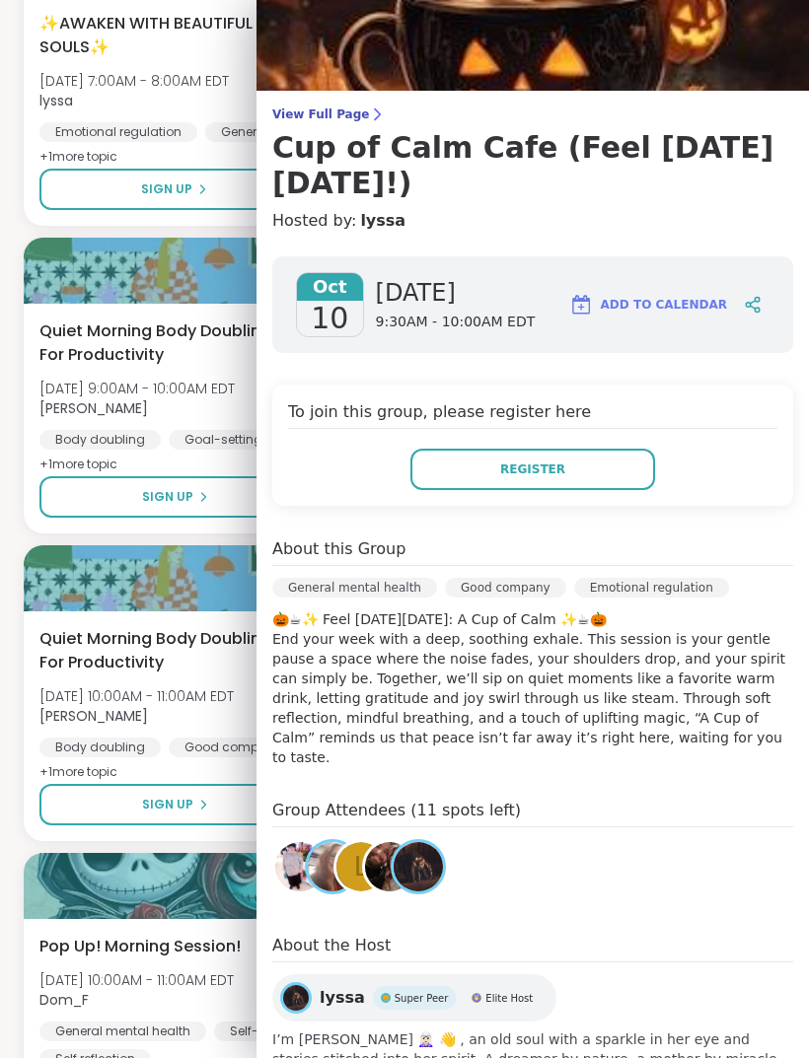
click at [205, 825] on button "Sign Up" at bounding box center [175, 804] width 272 height 41
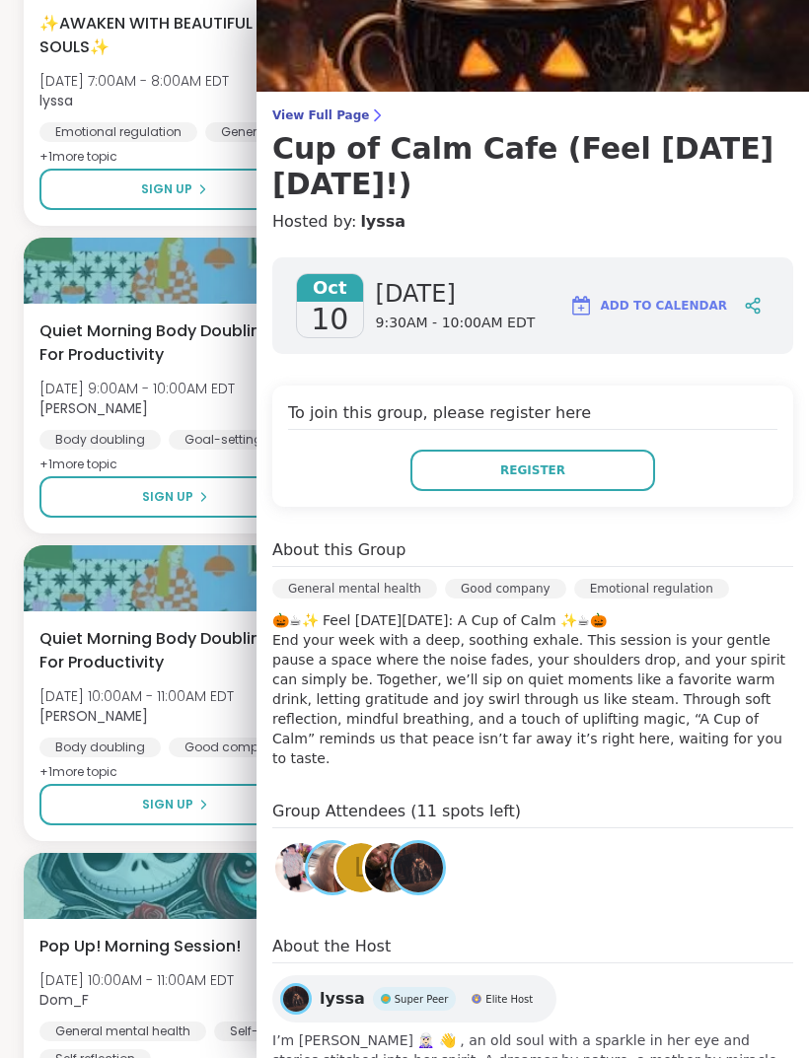
click at [210, 1008] on span "Dom_F" at bounding box center [136, 1000] width 194 height 20
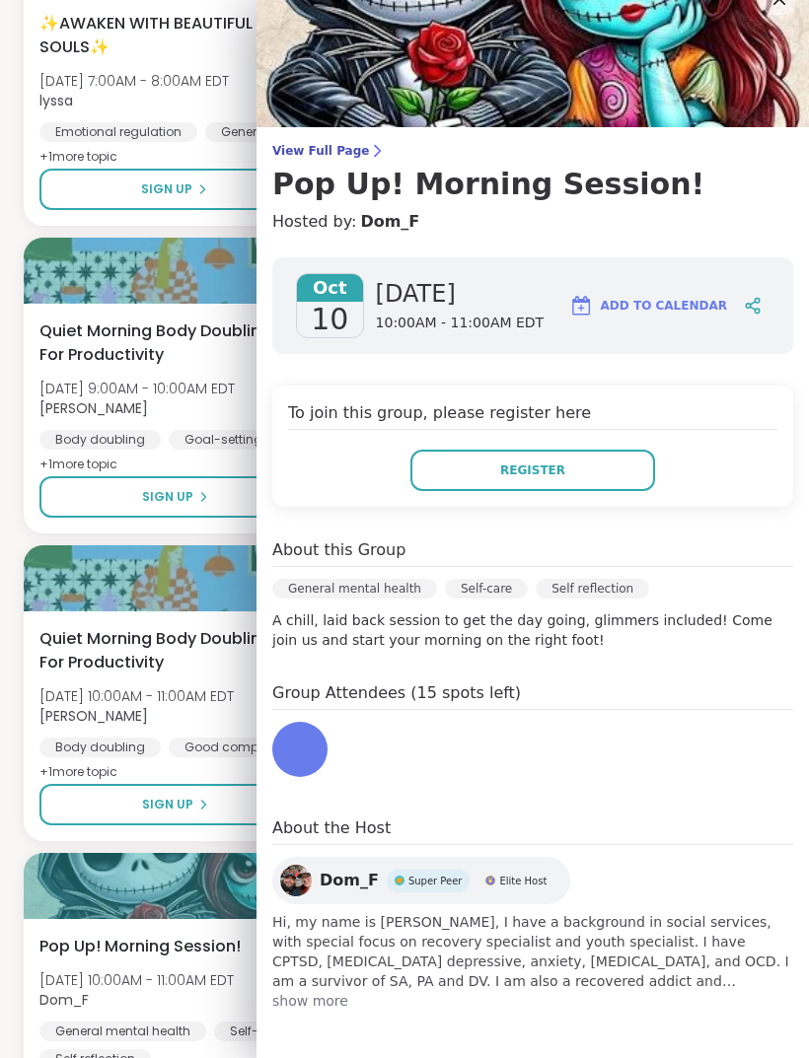
scroll to position [0, 0]
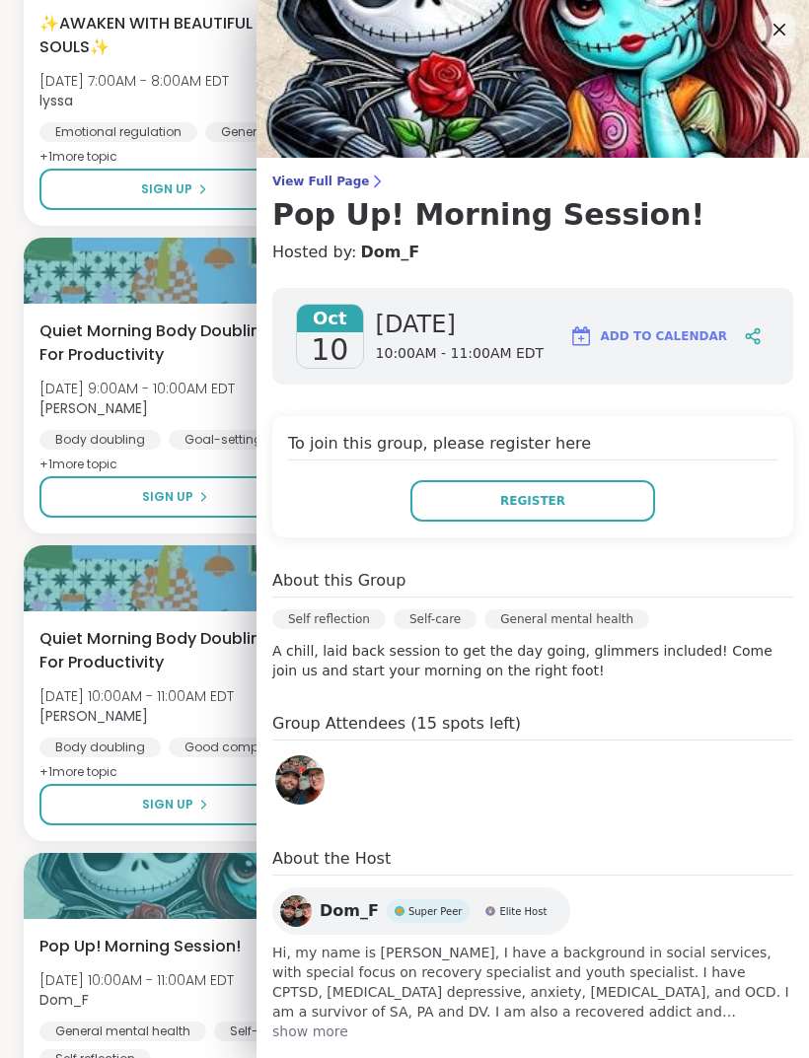
click at [198, 1024] on div "General mental health" at bounding box center [122, 1032] width 167 height 20
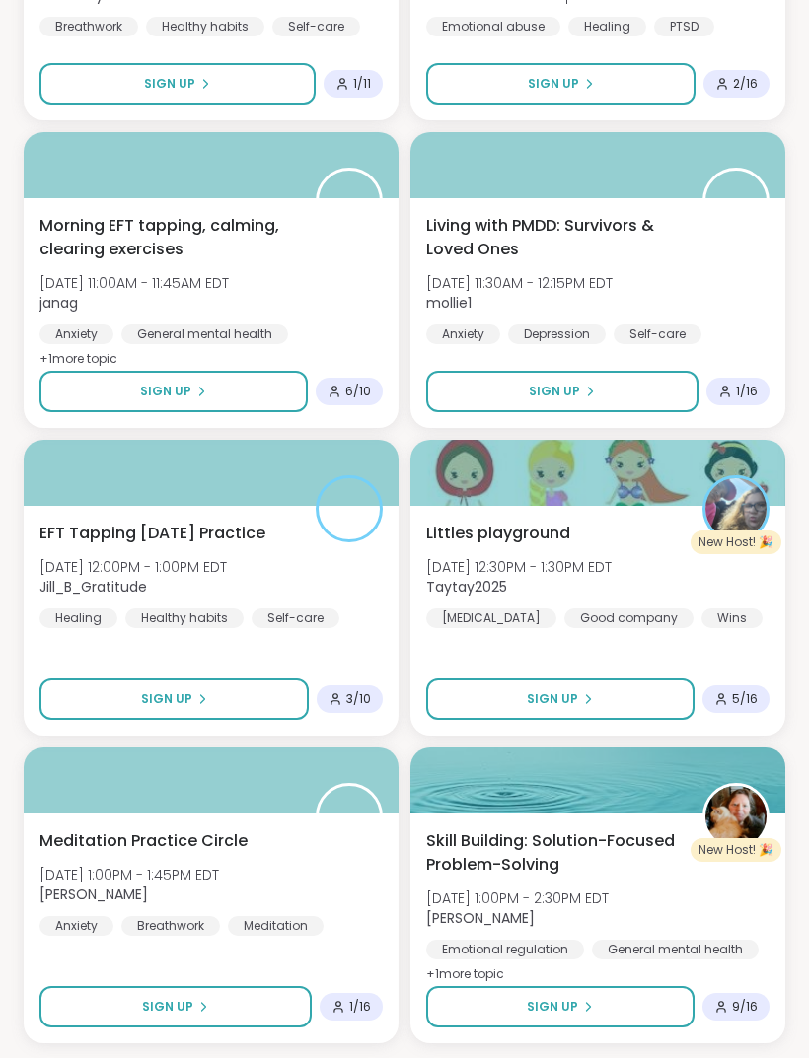
scroll to position [10370, 0]
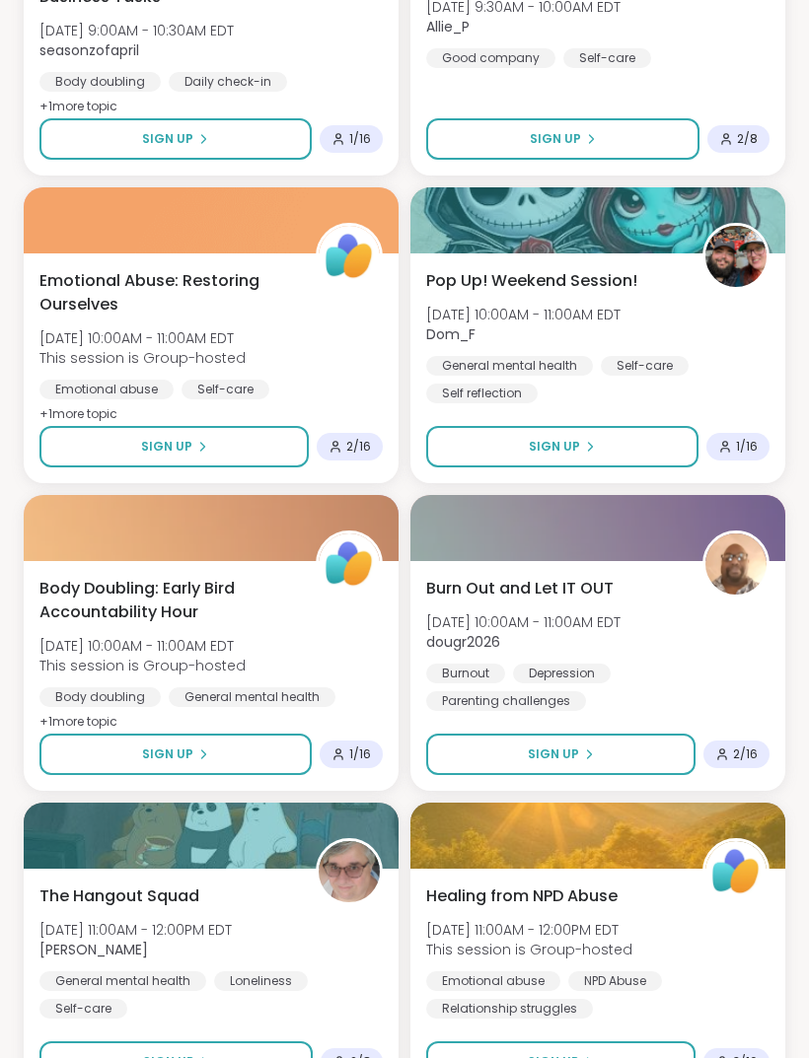
scroll to position [15910, 0]
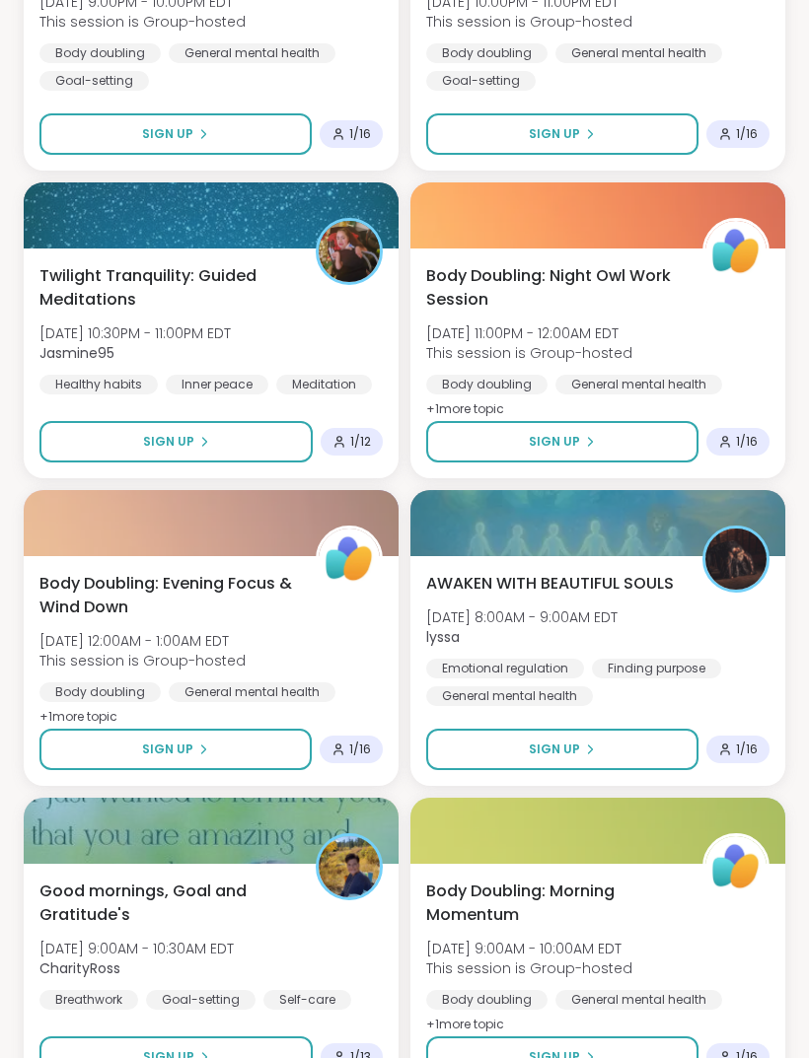
scroll to position [21450, 0]
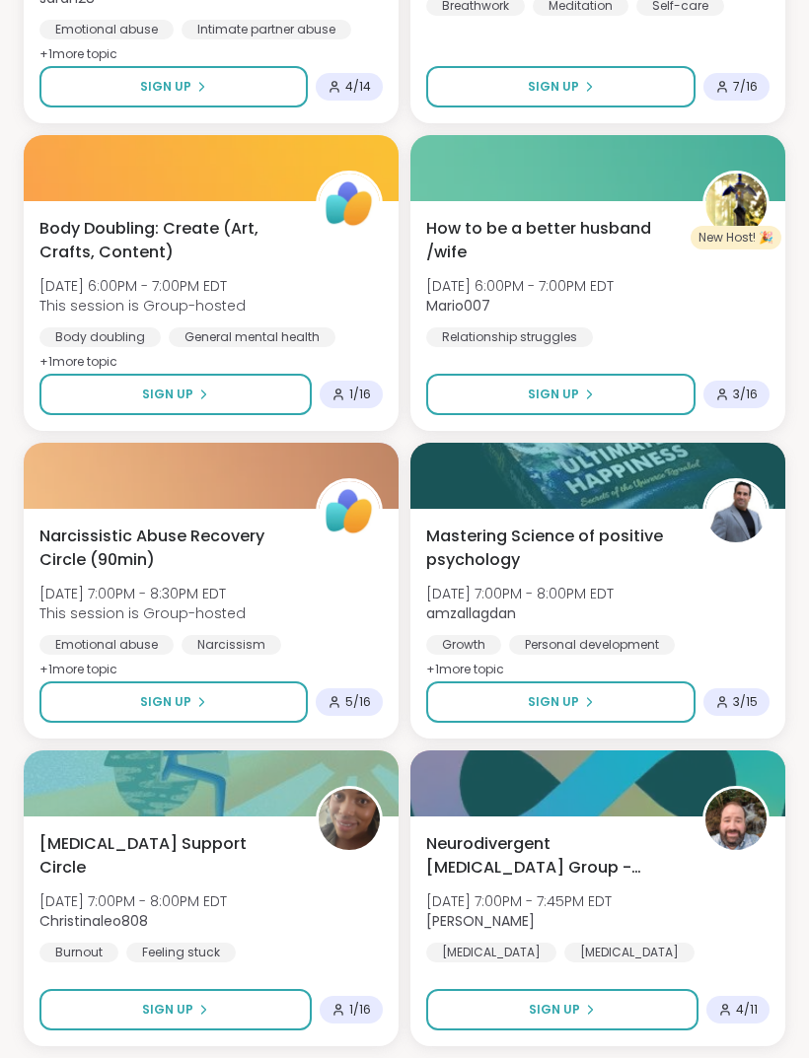
scroll to position [26990, 0]
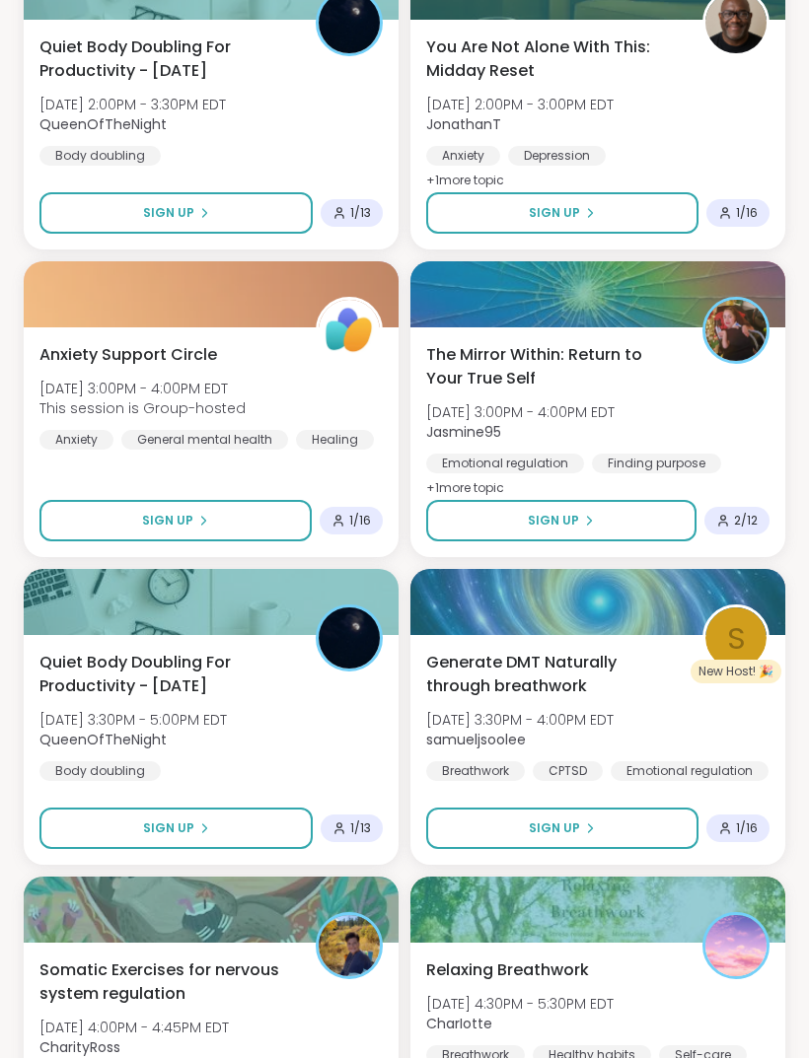
scroll to position [32530, 0]
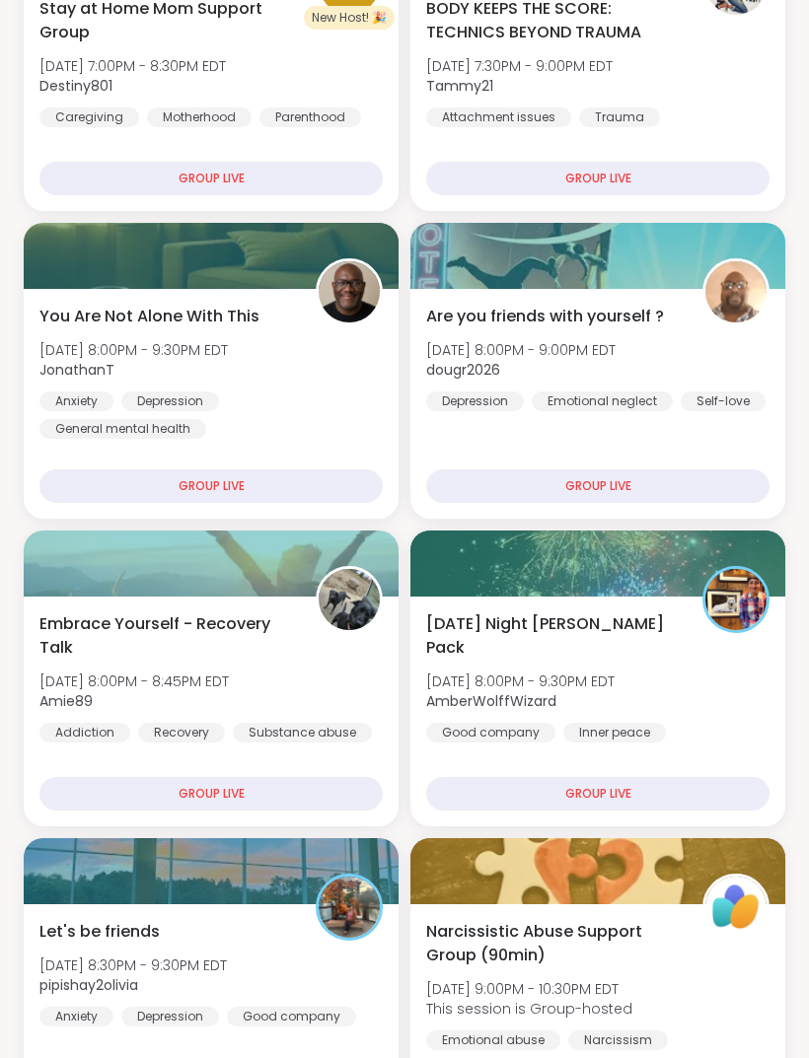
scroll to position [0, 0]
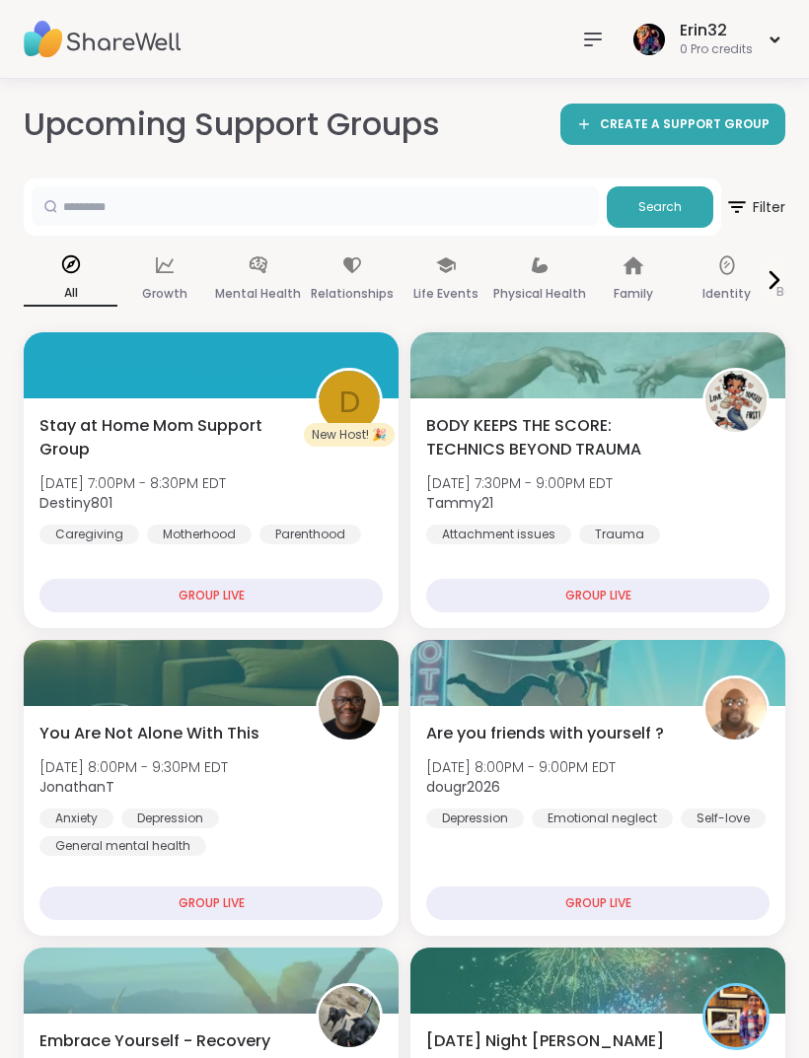
click at [473, 211] on input "text" at bounding box center [315, 205] width 567 height 39
type input "*****"
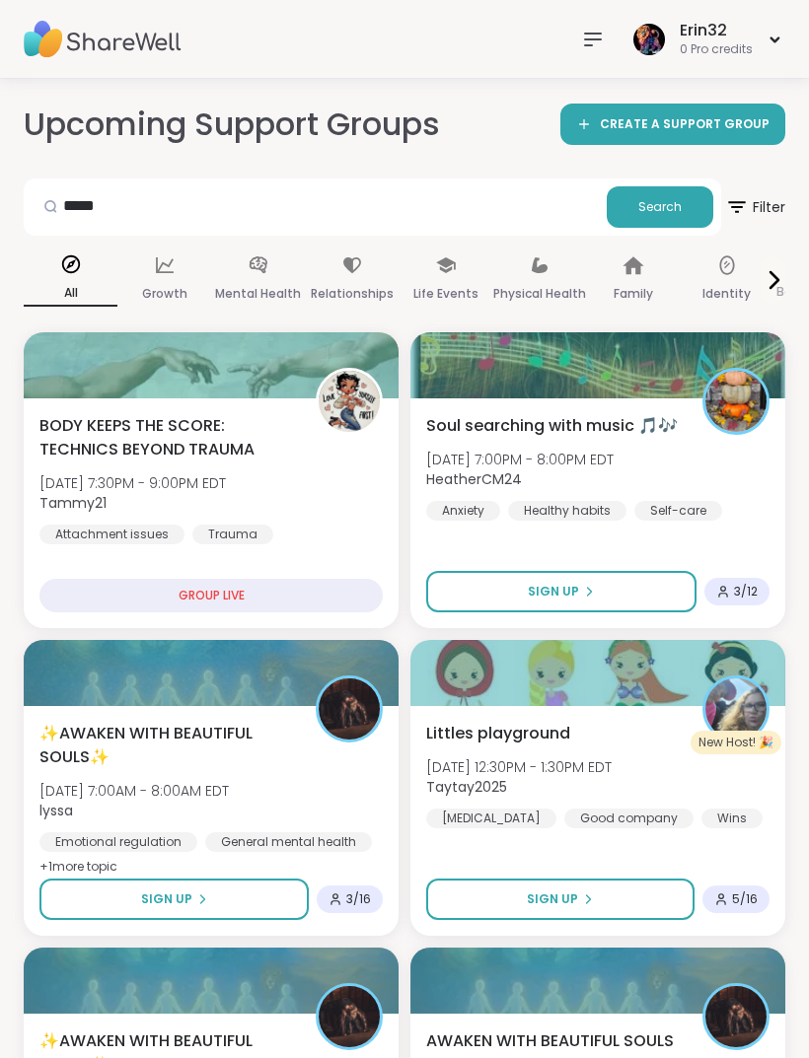
click at [493, 127] on div "Upcoming Support Groups CREATE A SUPPORT GROUP" at bounding box center [405, 125] width 762 height 44
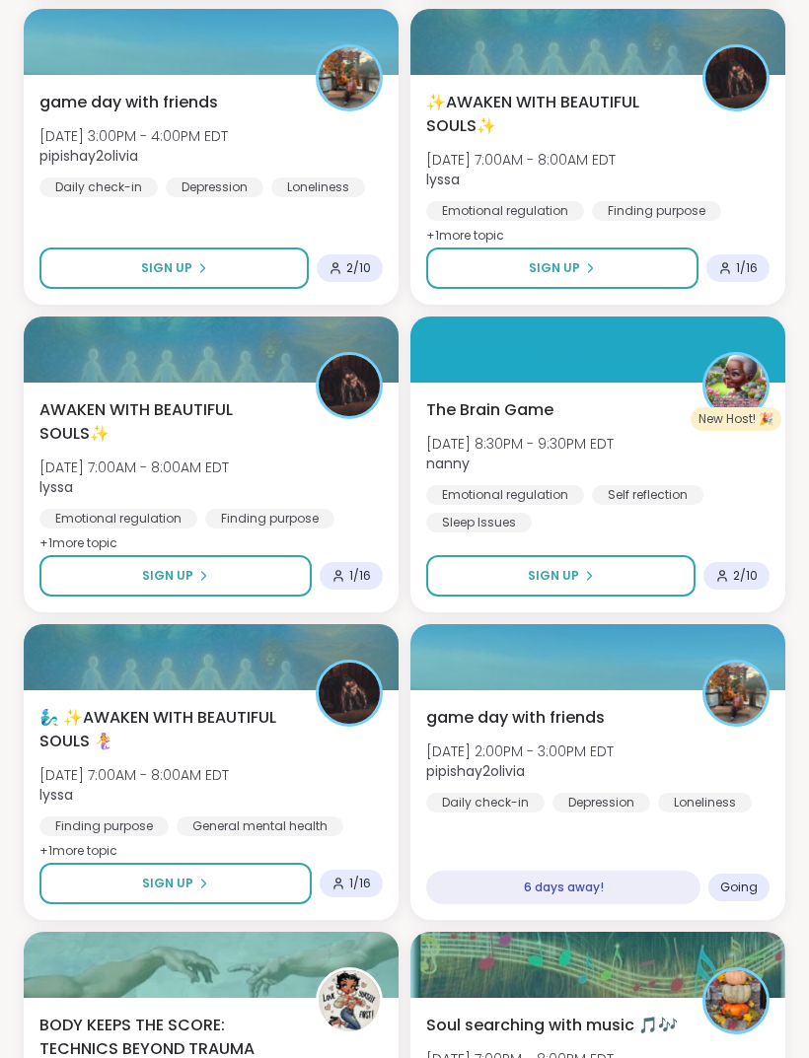
scroll to position [1247, 0]
click at [635, 590] on button "Sign Up" at bounding box center [560, 575] width 269 height 41
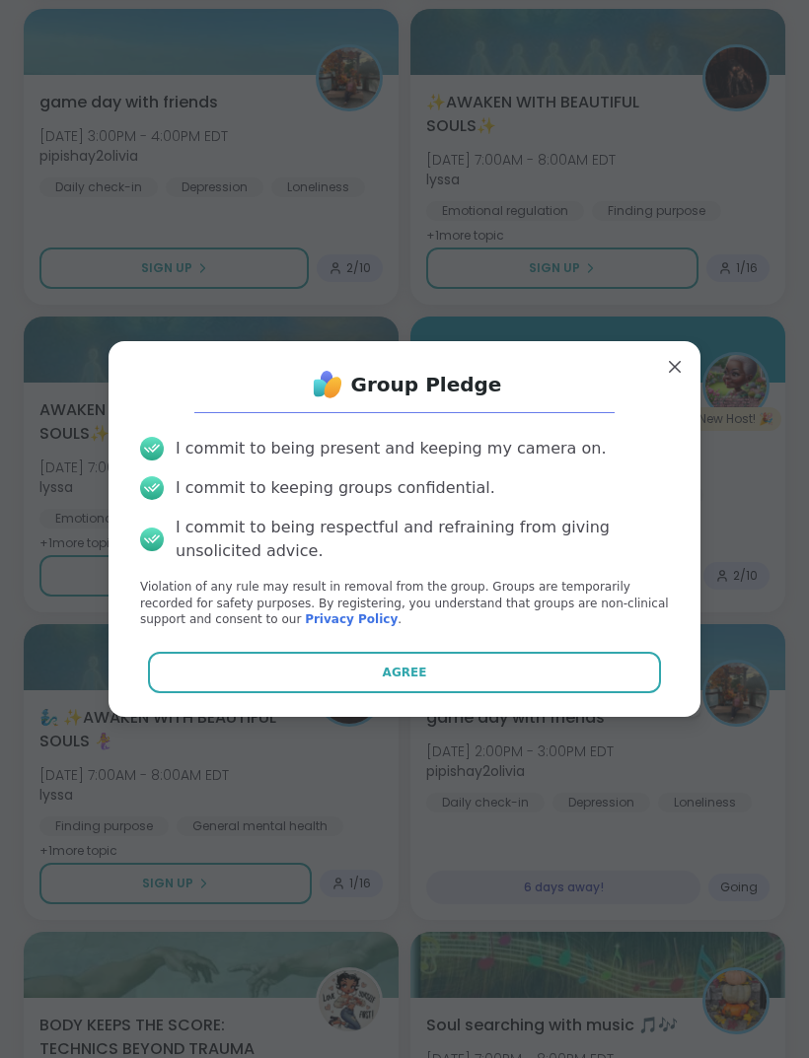
click at [561, 693] on button "Agree" at bounding box center [405, 672] width 514 height 41
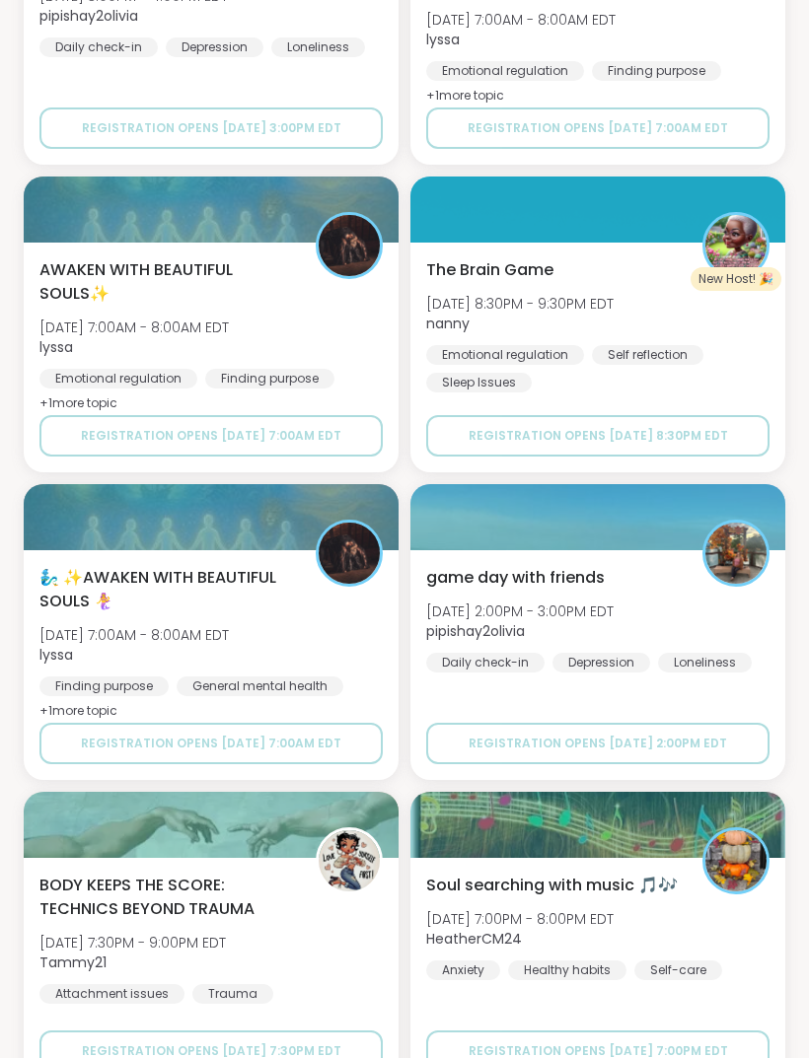
scroll to position [4831, 0]
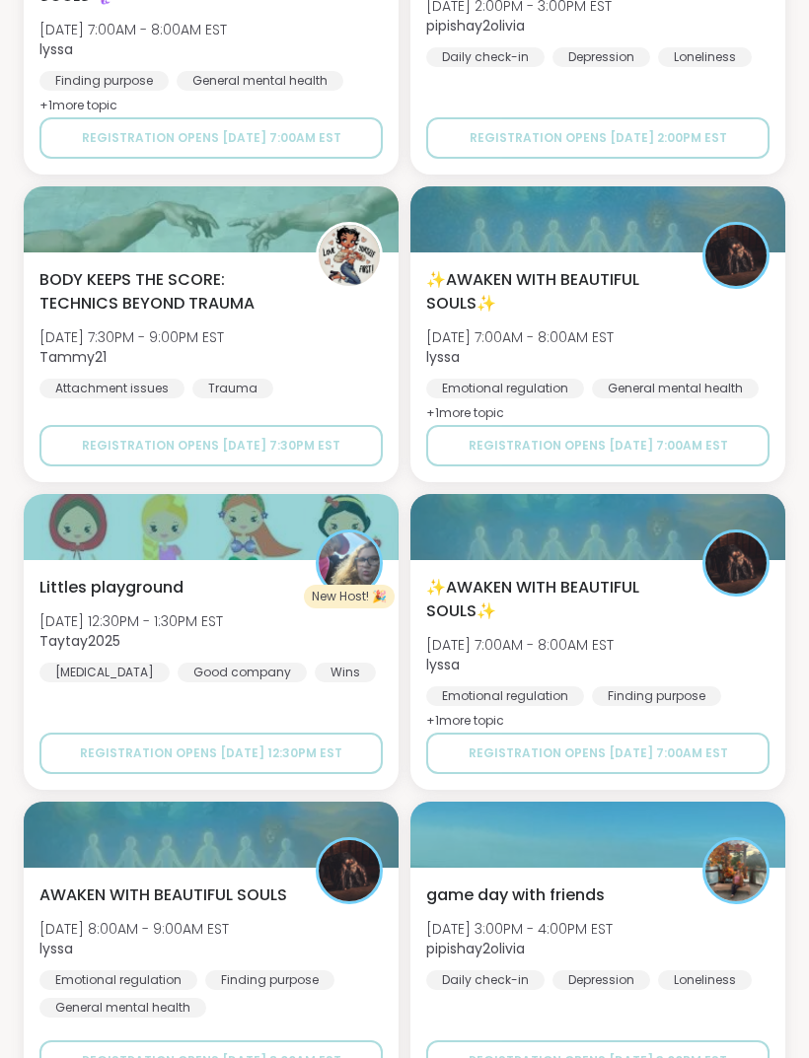
scroll to position [10370, 0]
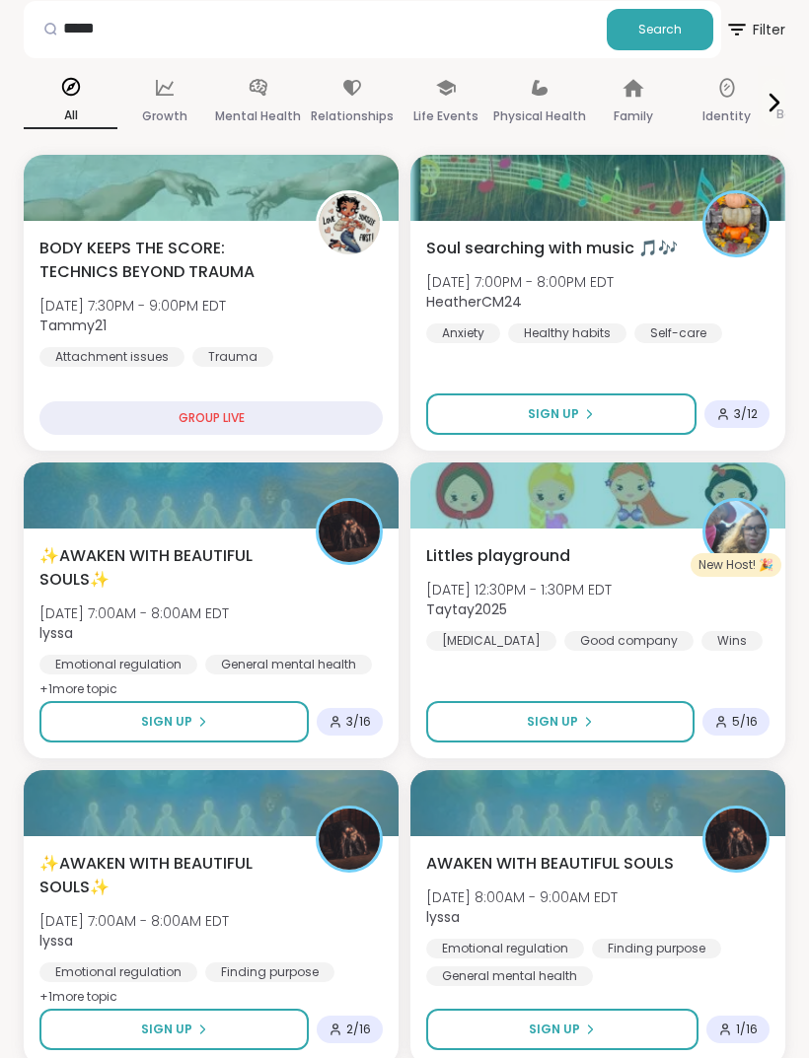
scroll to position [0, 0]
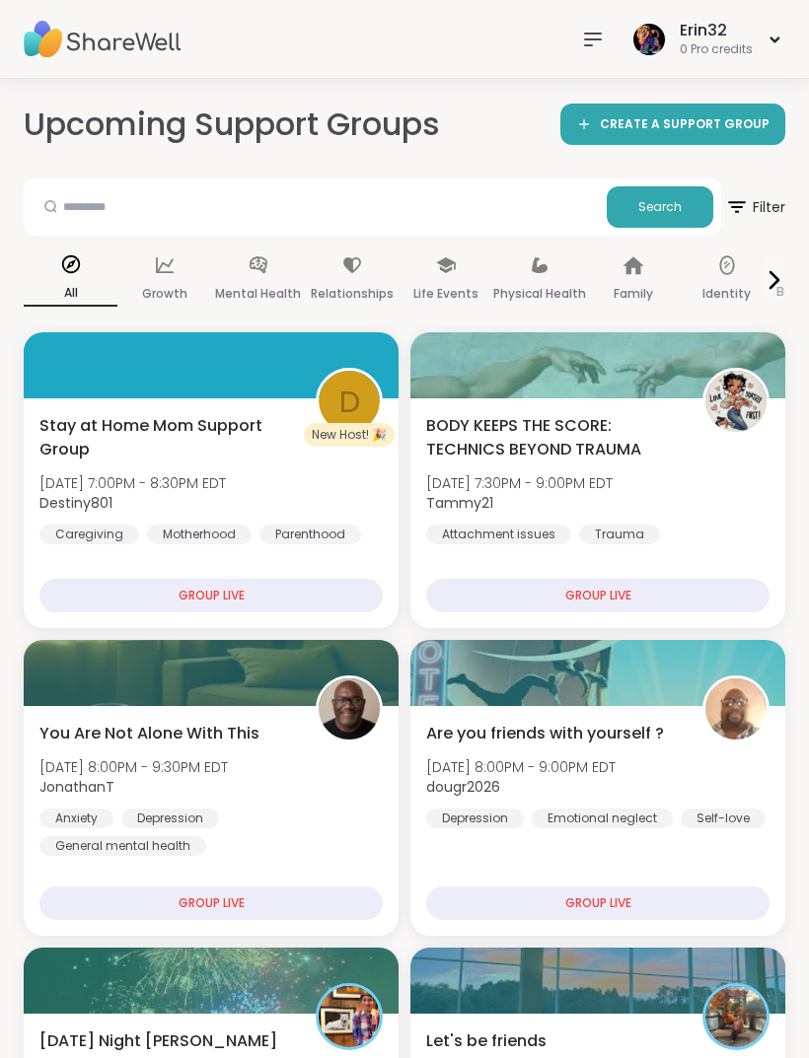
click at [54, 51] on img at bounding box center [103, 39] width 158 height 69
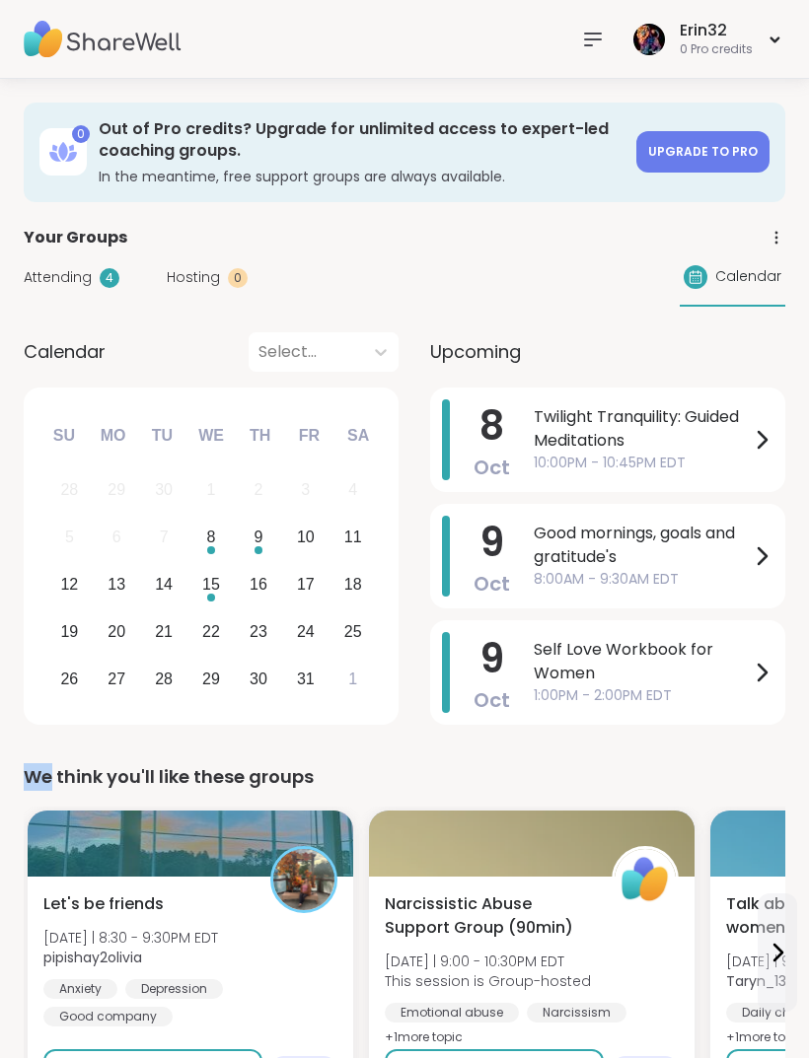
click at [734, 672] on span "Self Love Workbook for Women" at bounding box center [642, 661] width 216 height 47
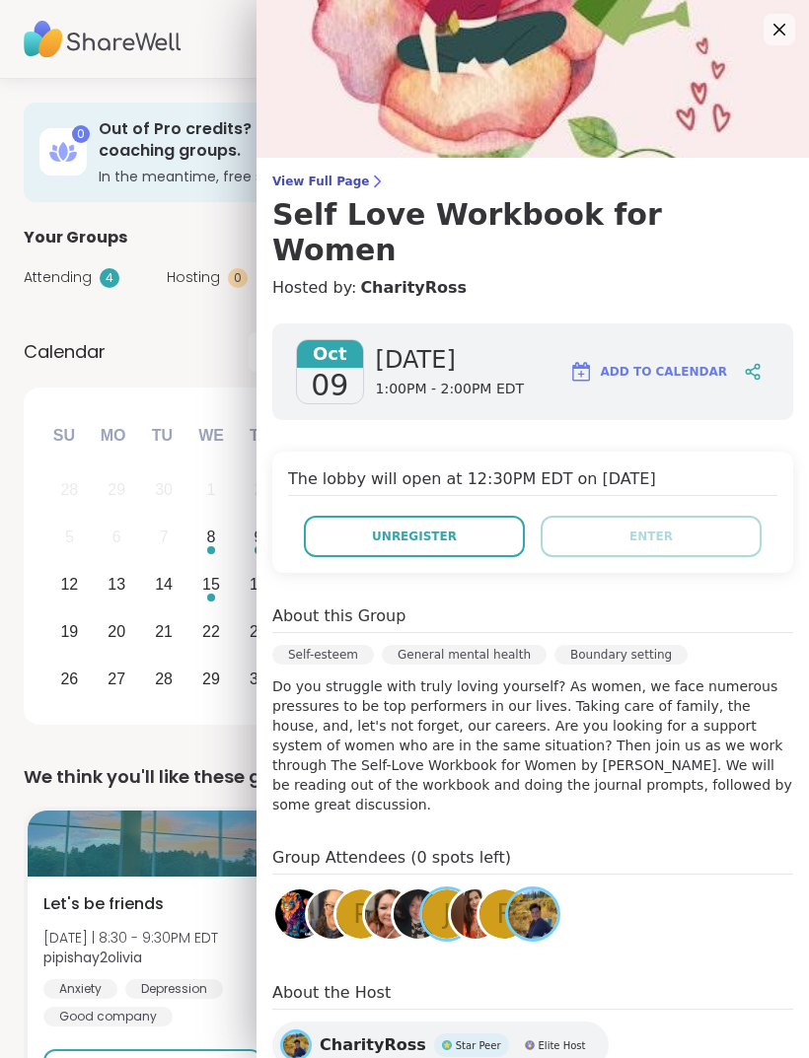
click at [489, 516] on button "Unregister" at bounding box center [414, 536] width 221 height 41
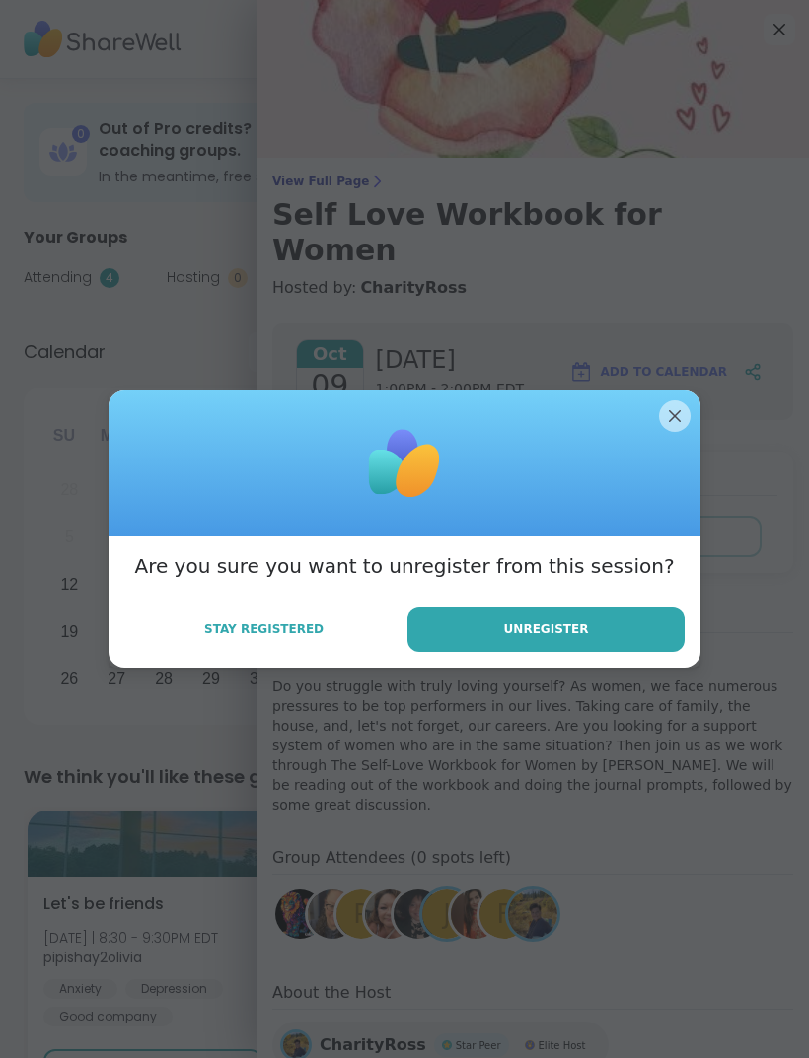
click at [598, 626] on button "Unregister" at bounding box center [545, 630] width 277 height 44
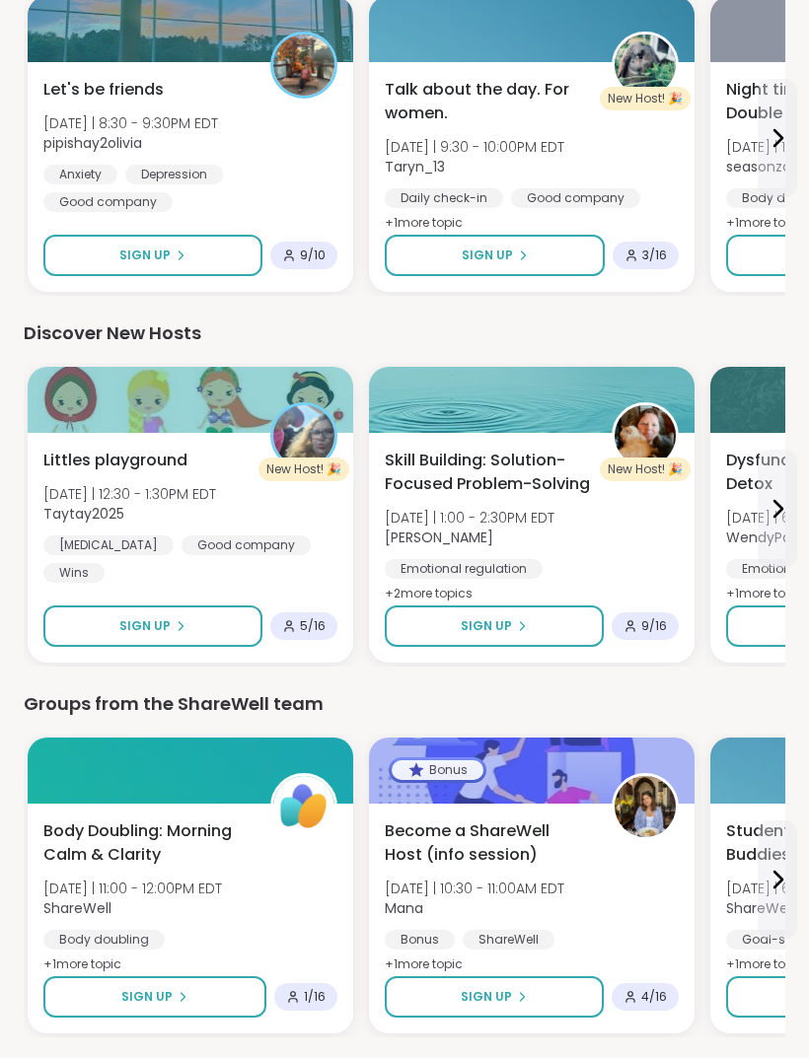
scroll to position [2298, 0]
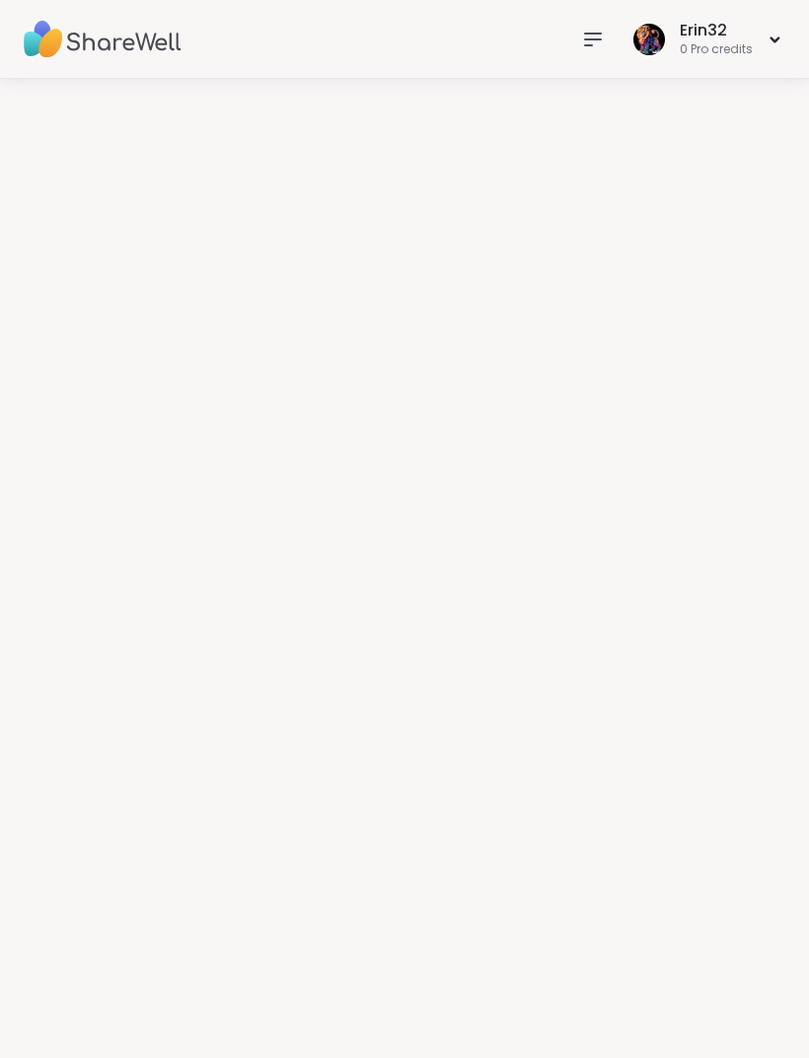
scroll to position [20, 0]
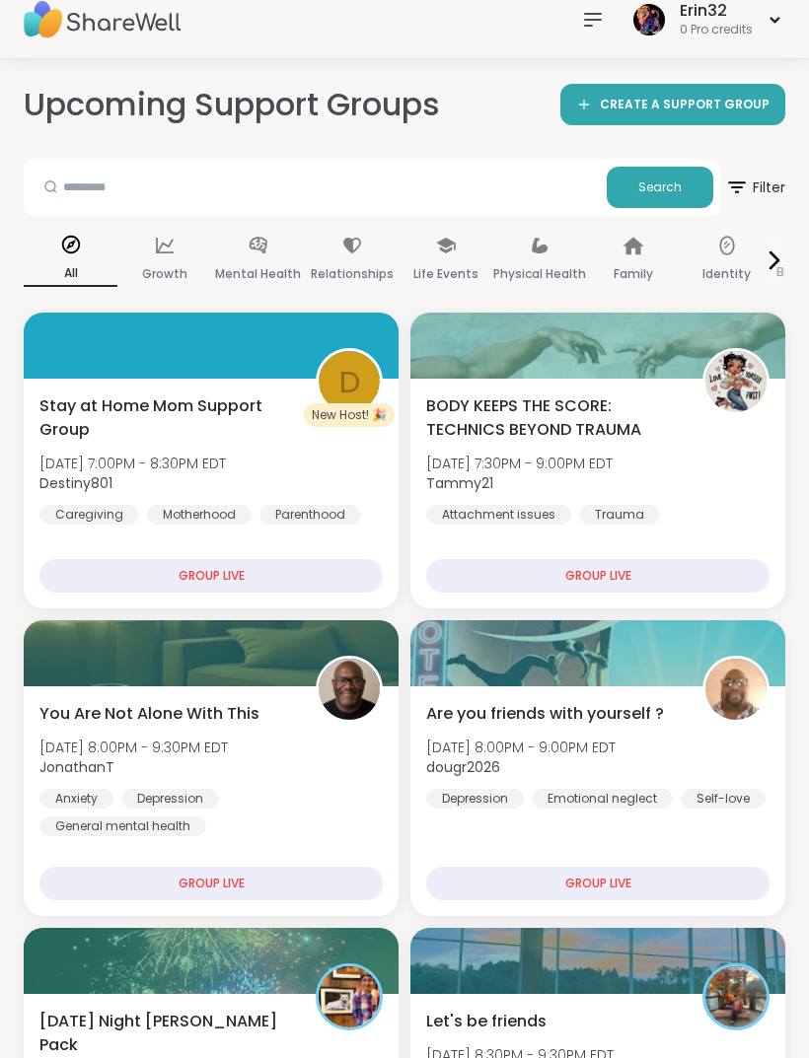
click at [88, 186] on input "text" at bounding box center [315, 186] width 567 height 39
type input "*****"
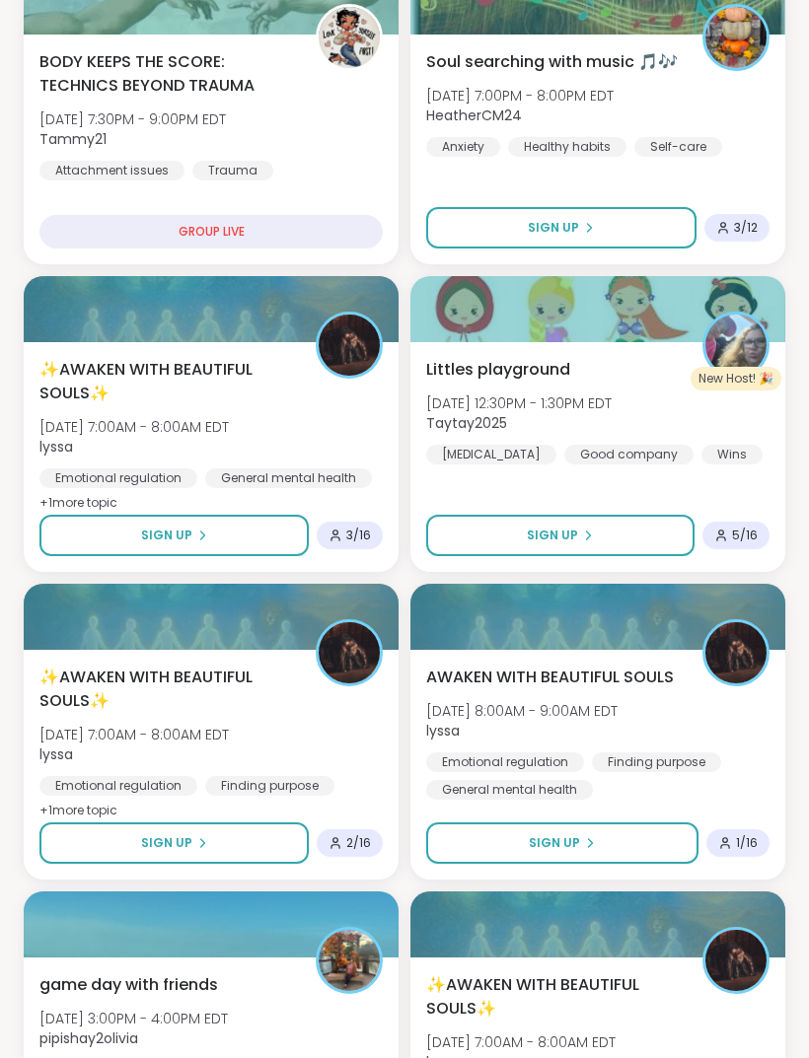
scroll to position [363, 0]
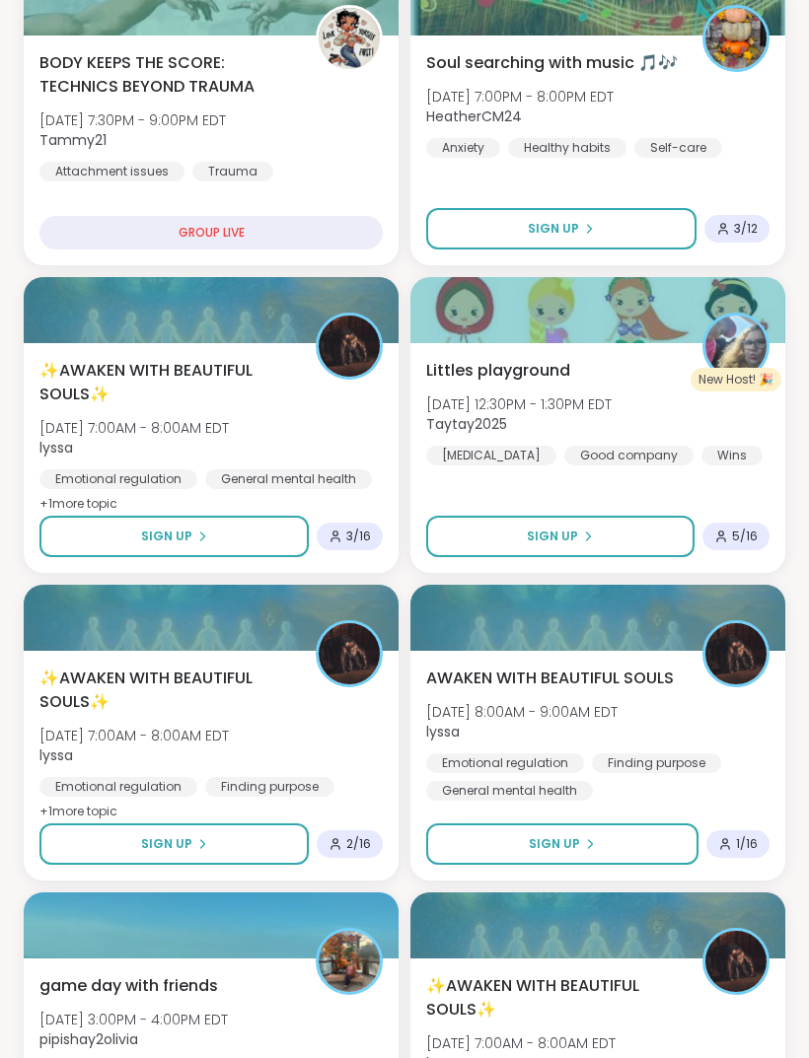
click at [659, 248] on button "Sign Up" at bounding box center [561, 228] width 270 height 41
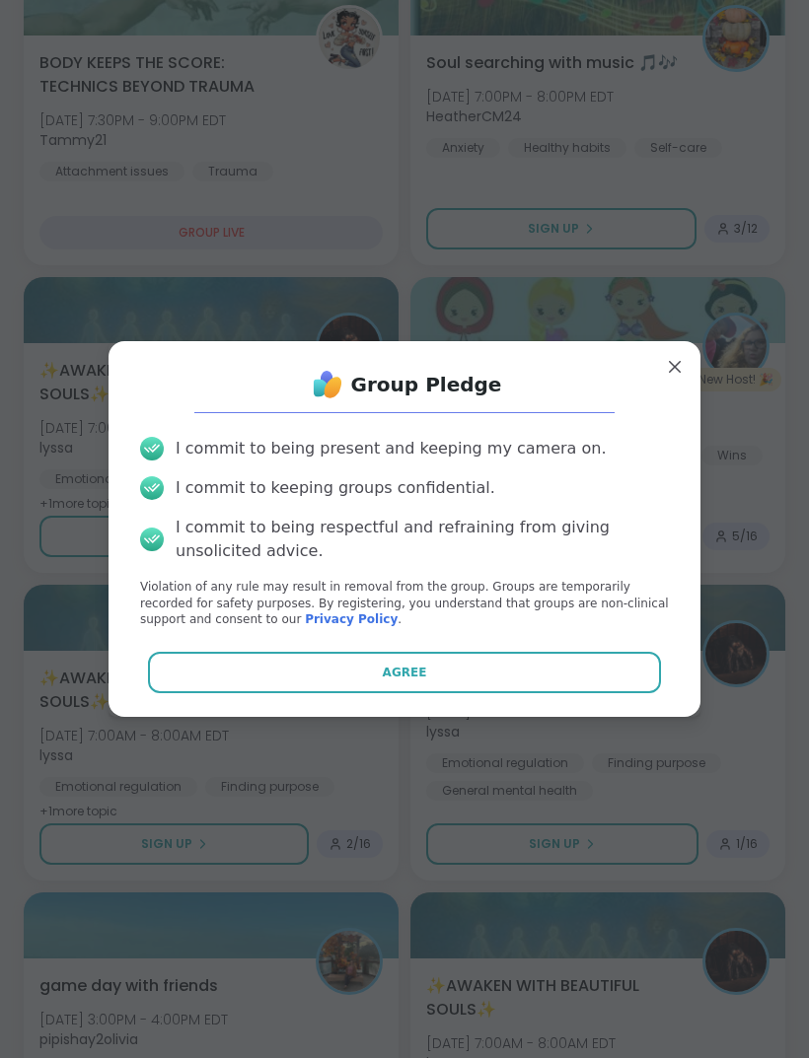
click at [531, 693] on button "Agree" at bounding box center [405, 672] width 514 height 41
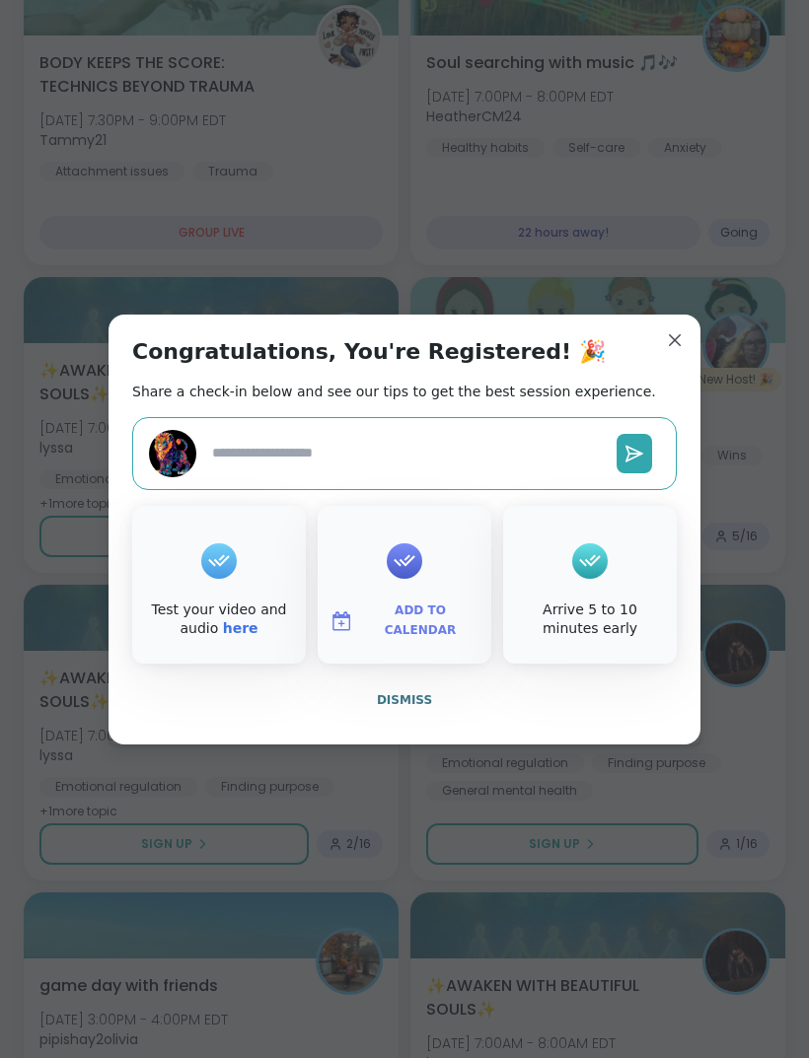
type textarea "*"
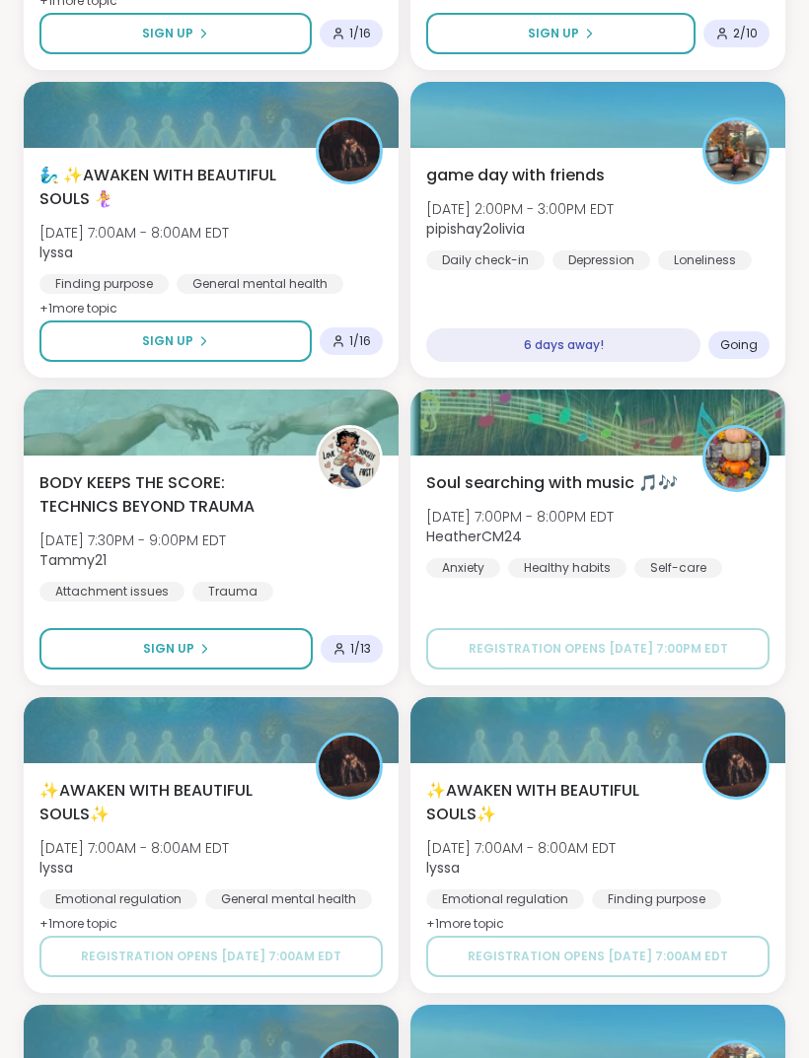
scroll to position [1789, 0]
click at [639, 361] on div "6 days away!" at bounding box center [563, 345] width 274 height 34
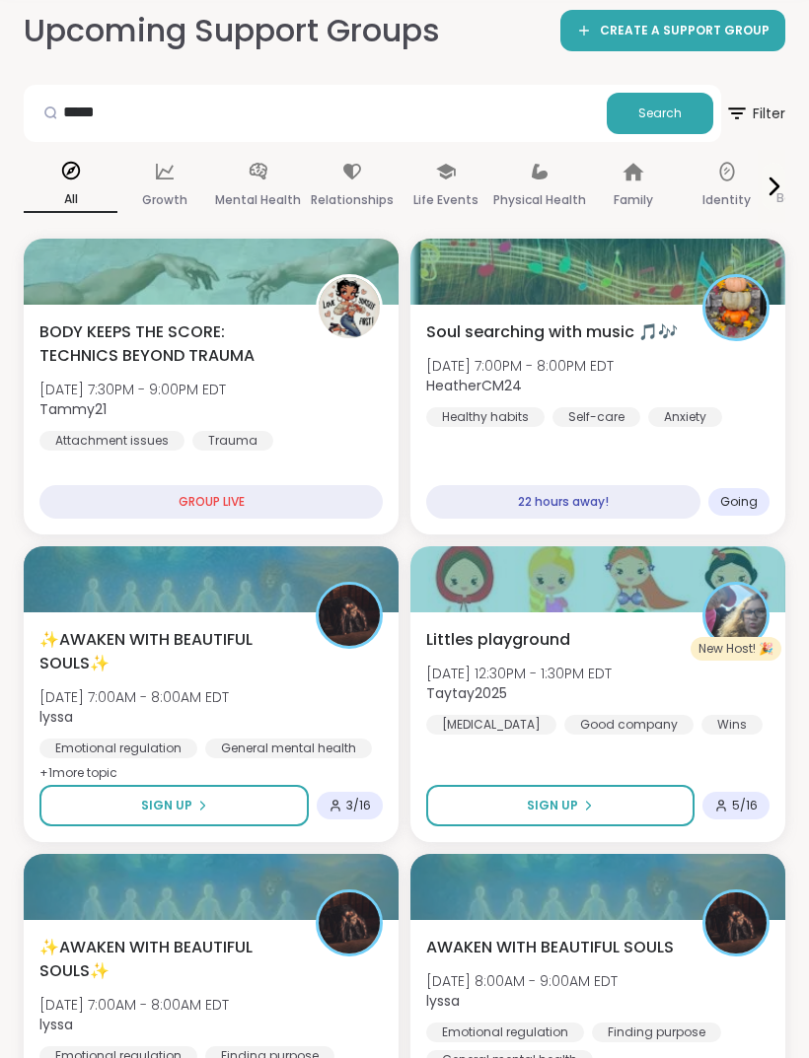
scroll to position [0, 0]
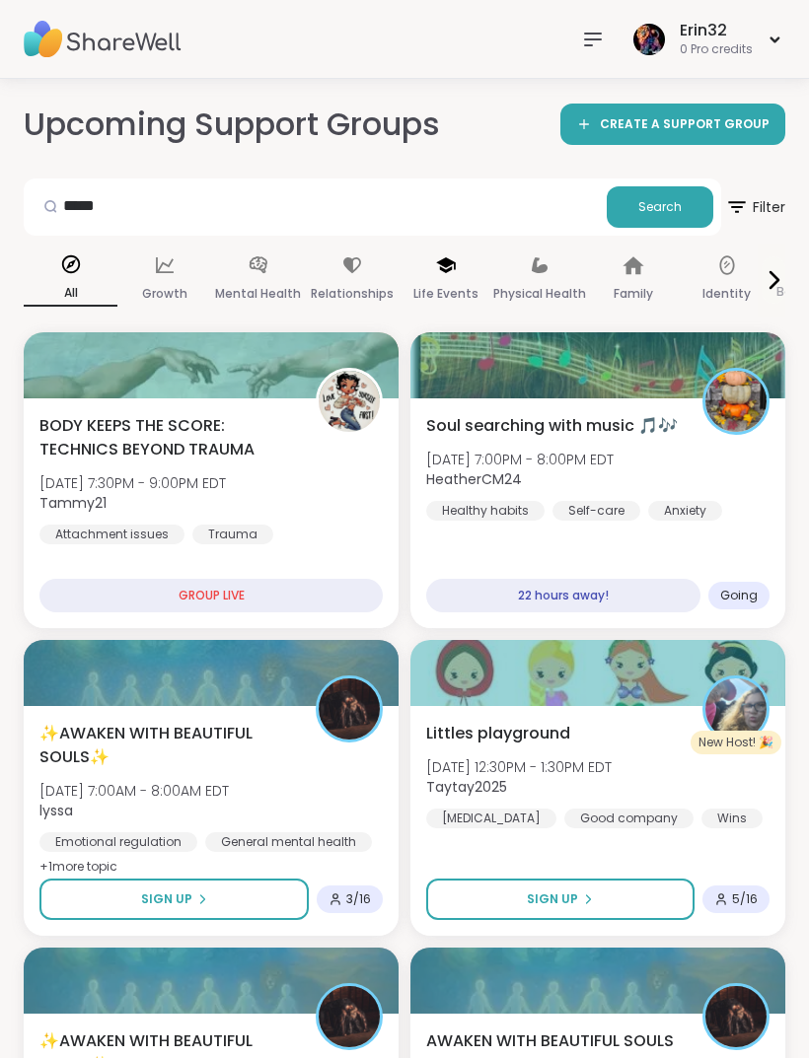
click at [447, 293] on p "Life Events" at bounding box center [445, 294] width 65 height 24
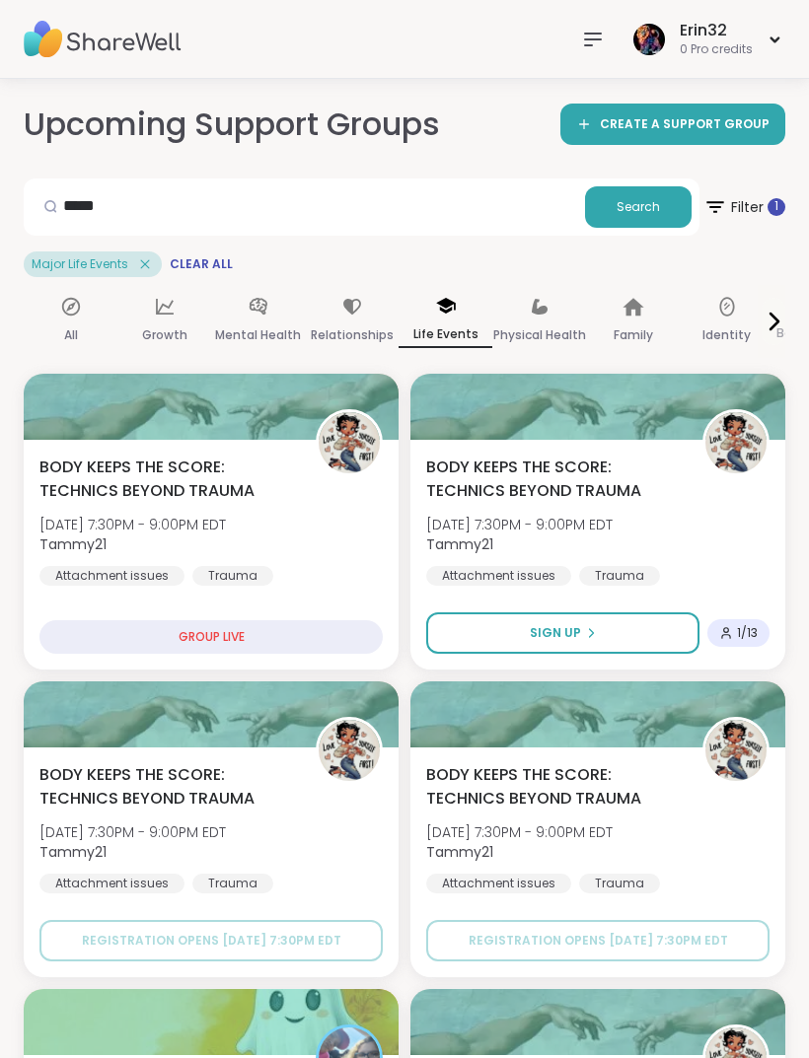
click at [714, 45] on div "0 Pro credits" at bounding box center [716, 49] width 73 height 17
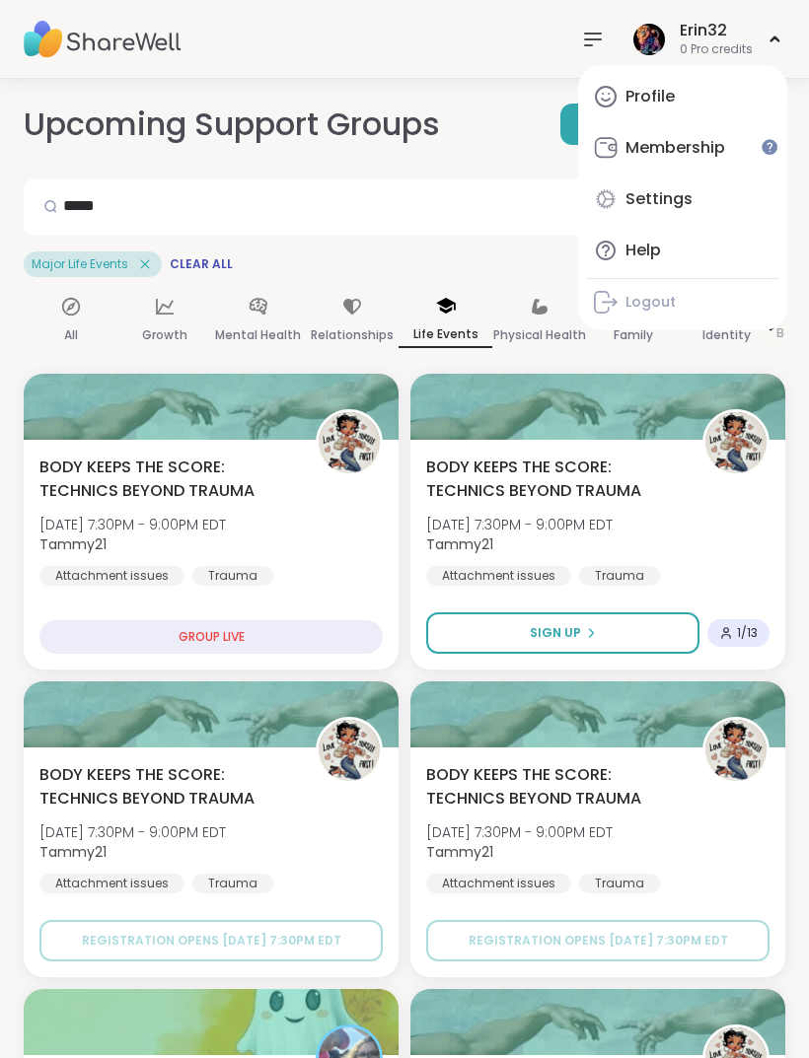
click at [686, 109] on link "Profile" at bounding box center [682, 96] width 193 height 47
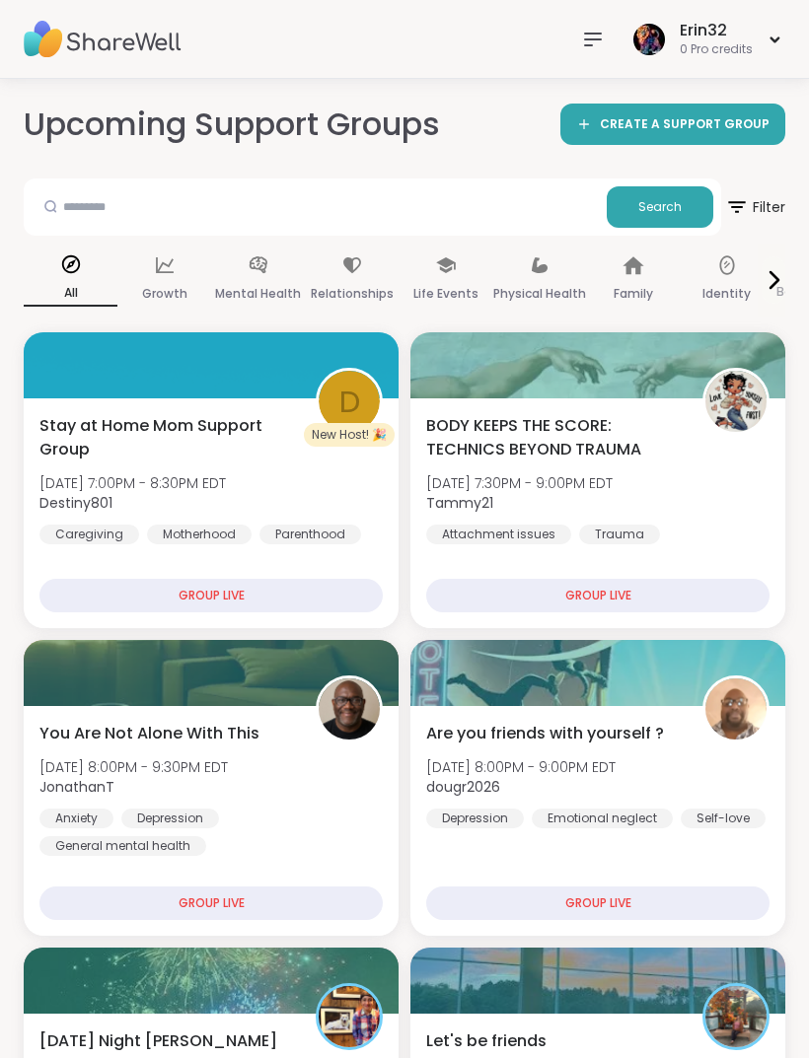
click at [42, 279] on div "All" at bounding box center [71, 280] width 94 height 73
click at [64, 278] on div "All" at bounding box center [71, 280] width 94 height 73
